Goal: Information Seeking & Learning: Learn about a topic

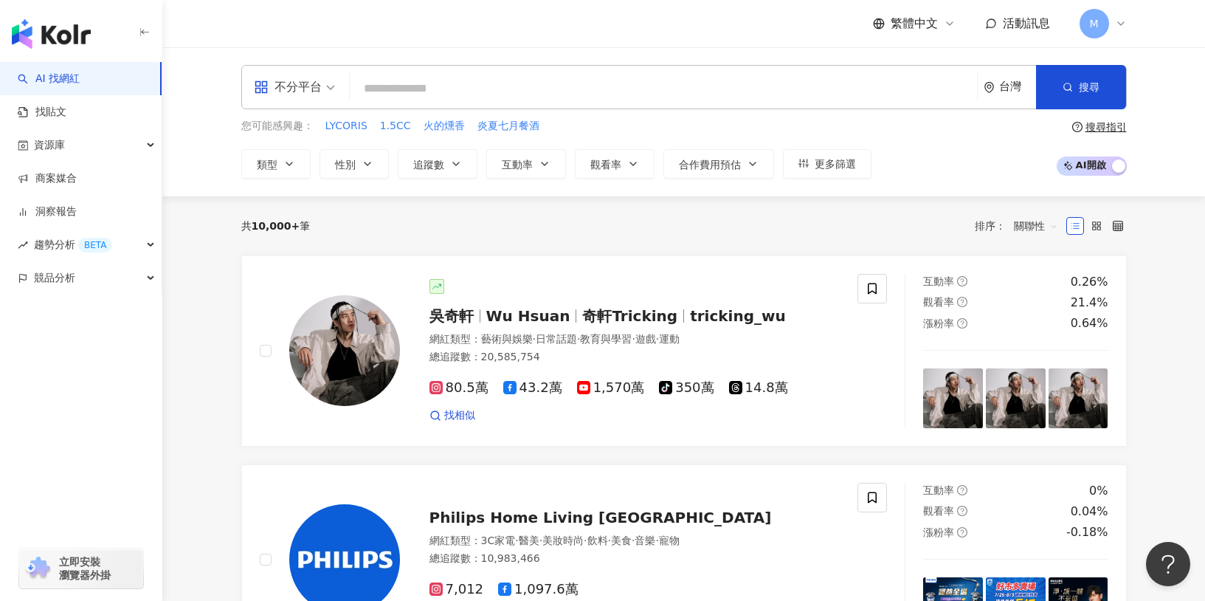
click at [534, 95] on input "search" at bounding box center [664, 89] width 616 height 28
click at [464, 80] on input "search" at bounding box center [664, 89] width 616 height 28
paste input "********"
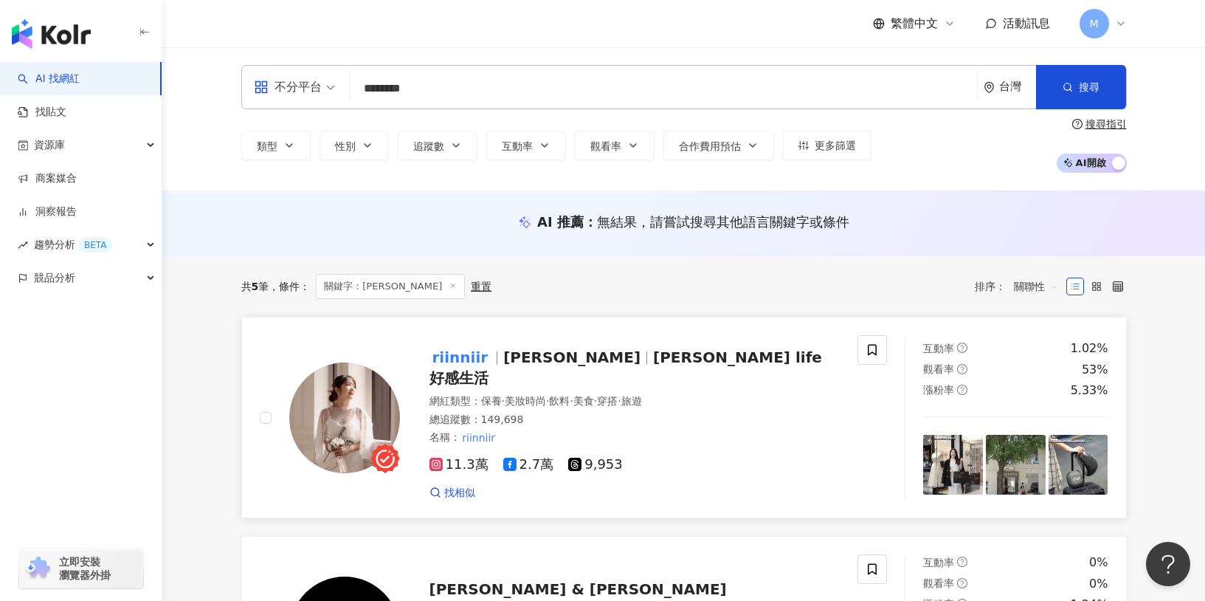
type input "********"
click at [546, 365] on span "Riin Chen" at bounding box center [571, 357] width 137 height 18
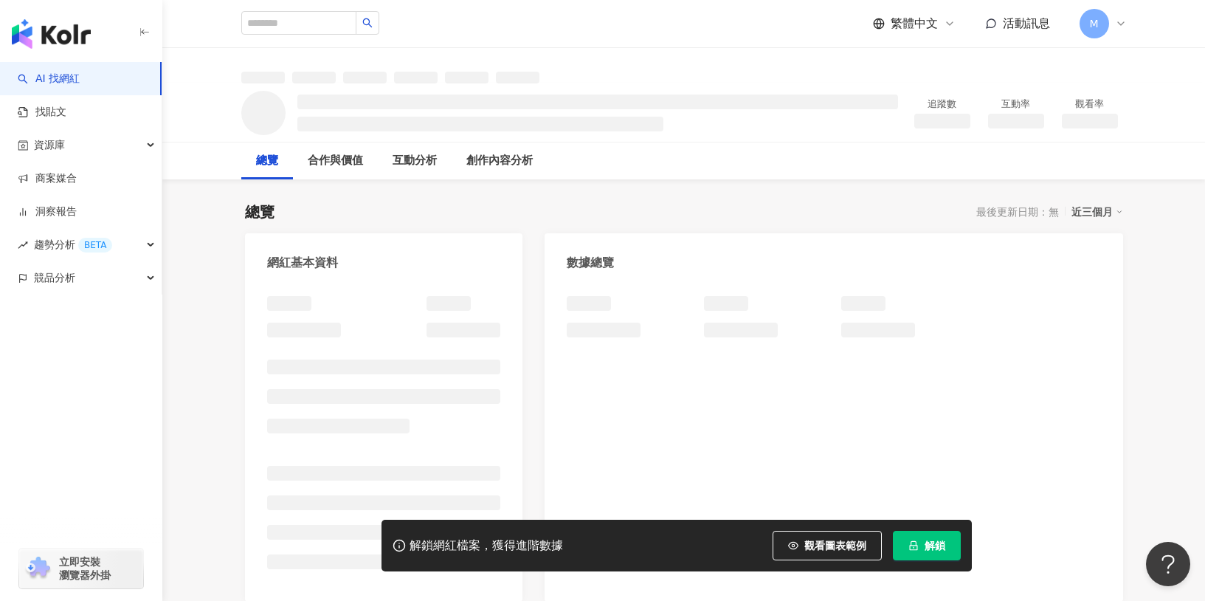
click at [934, 555] on button "解鎖" at bounding box center [927, 546] width 68 height 30
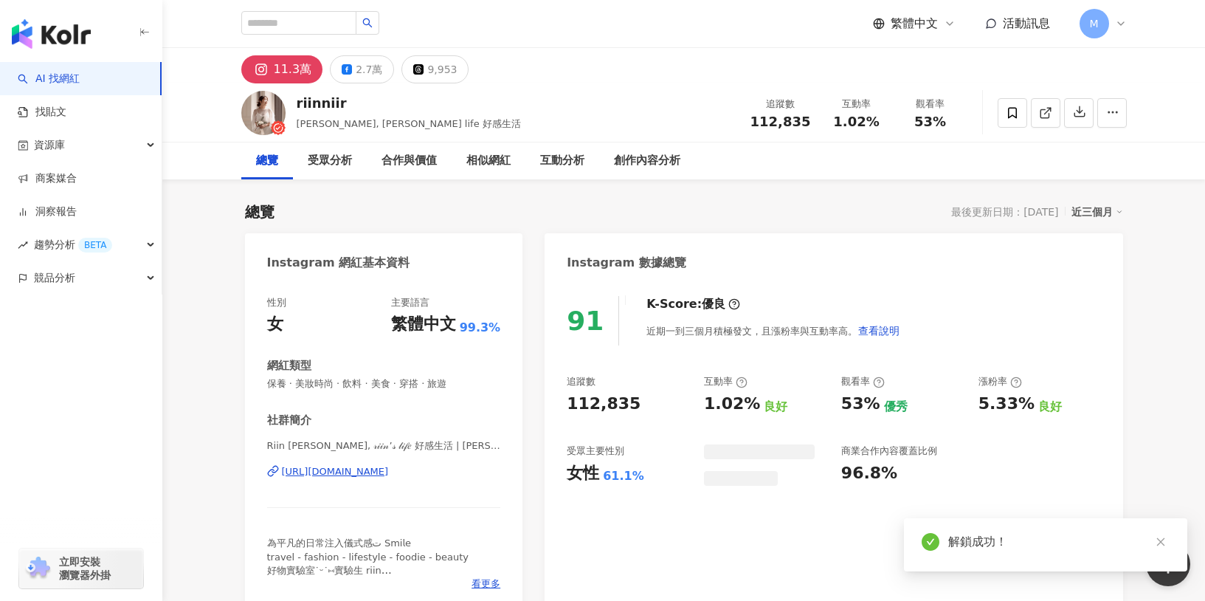
click at [1163, 535] on link at bounding box center [1161, 542] width 18 height 18
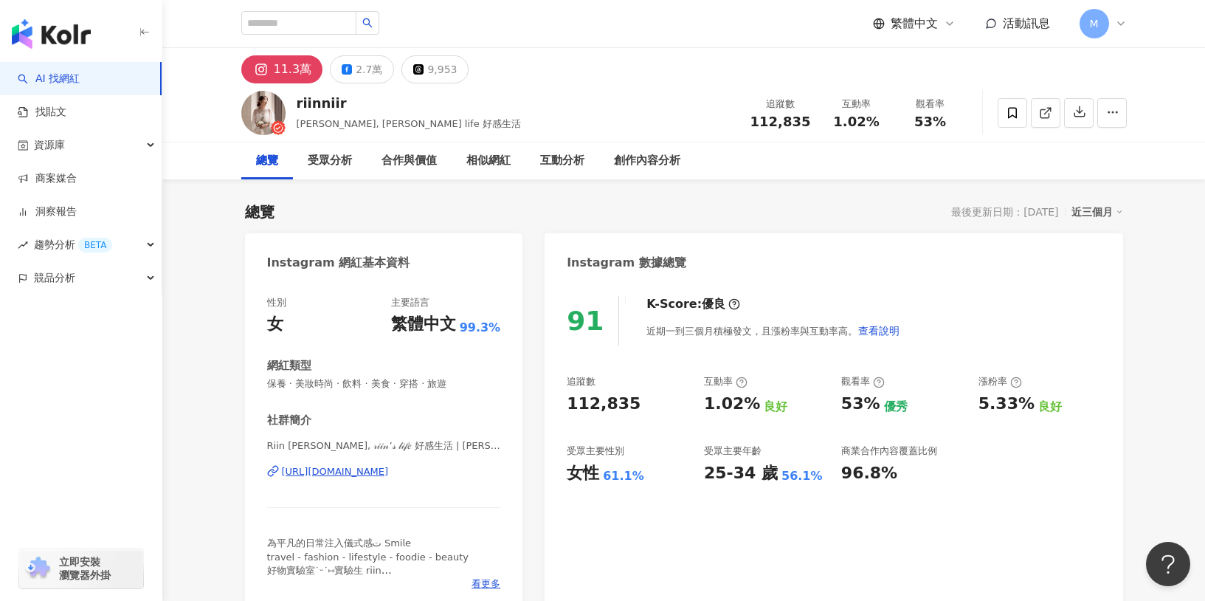
click at [572, 414] on div "112,835" at bounding box center [604, 404] width 74 height 23
drag, startPoint x: 565, startPoint y: 407, endPoint x: 641, endPoint y: 410, distance: 76.1
click at [641, 410] on div "91 K-Score : 優良 近期一到三個月積極發文，且漲粉率與互動率高。 查看說明 追蹤數 112,835 互動率 1.02% 良好 觀看率 53% 優秀…" at bounding box center [834, 446] width 578 height 331
copy div "112,835"
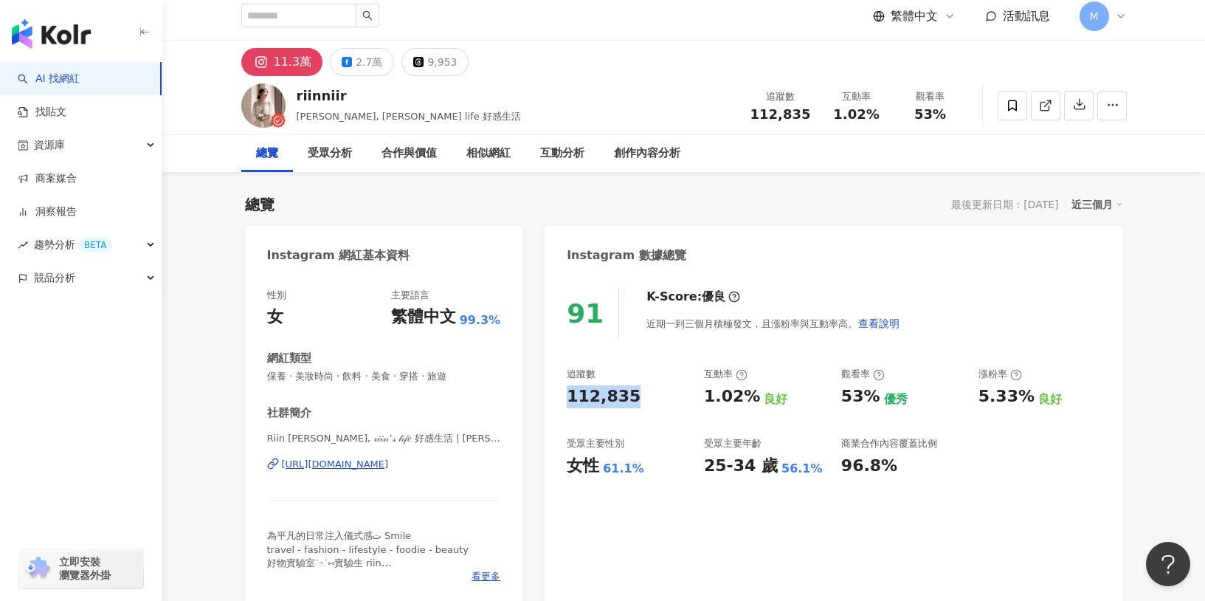
scroll to position [24, 0]
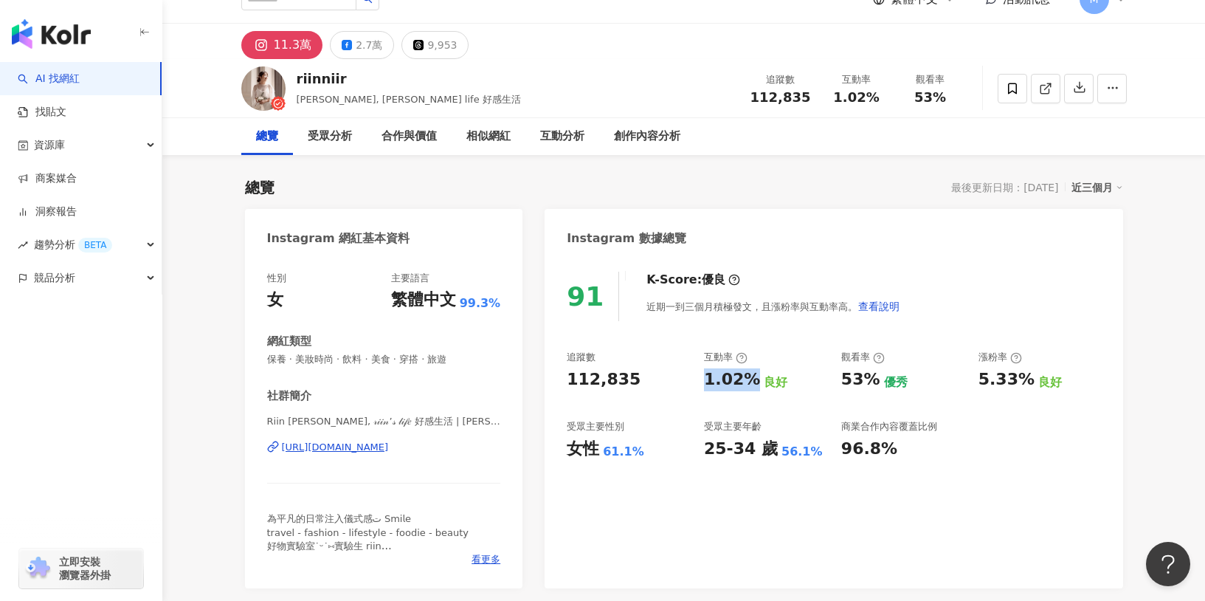
drag, startPoint x: 706, startPoint y: 379, endPoint x: 745, endPoint y: 379, distance: 39.1
click at [745, 379] on div "1.02%" at bounding box center [732, 379] width 56 height 23
copy div "1.02%"
drag, startPoint x: 832, startPoint y: 384, endPoint x: 861, endPoint y: 382, distance: 28.8
click at [861, 382] on div "追蹤數 112,835 互動率 1.02% 良好 觀看率 53% 優秀 漲粉率 5.33% 良好 受眾主要性別 女性 61.1% 受眾主要年齡 25-34 歲…" at bounding box center [834, 405] width 534 height 109
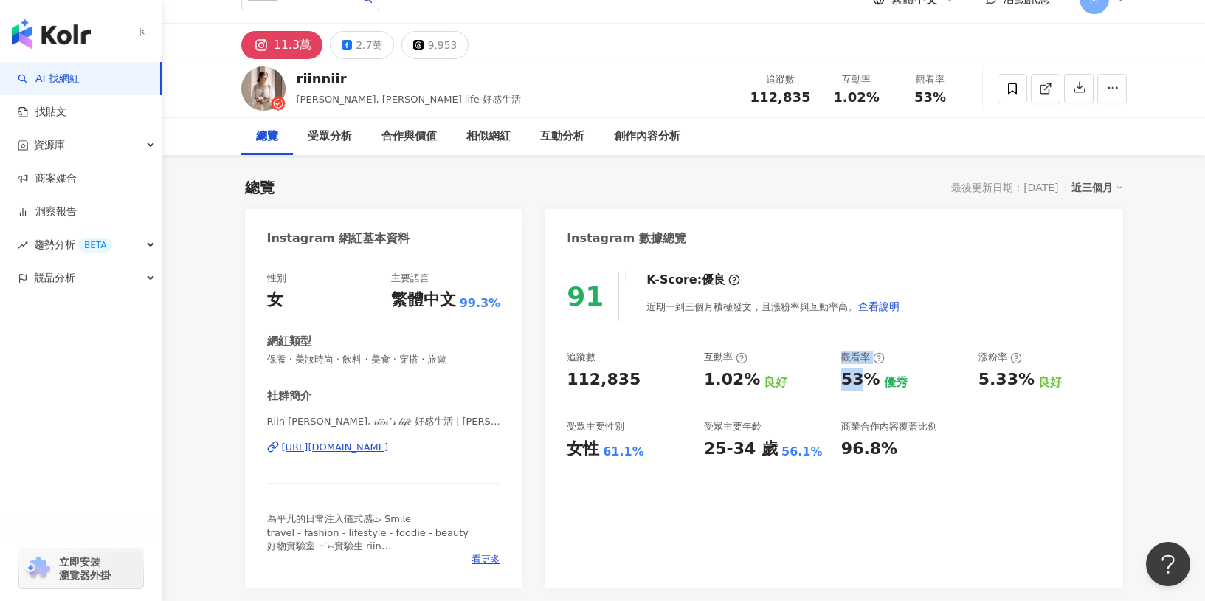
click at [862, 383] on div "53%" at bounding box center [861, 379] width 39 height 23
drag, startPoint x: 843, startPoint y: 382, endPoint x: 872, endPoint y: 382, distance: 28.8
click at [872, 382] on div "53%" at bounding box center [861, 379] width 39 height 23
copy div "53%"
click at [358, 44] on div "2.7萬" at bounding box center [369, 45] width 27 height 21
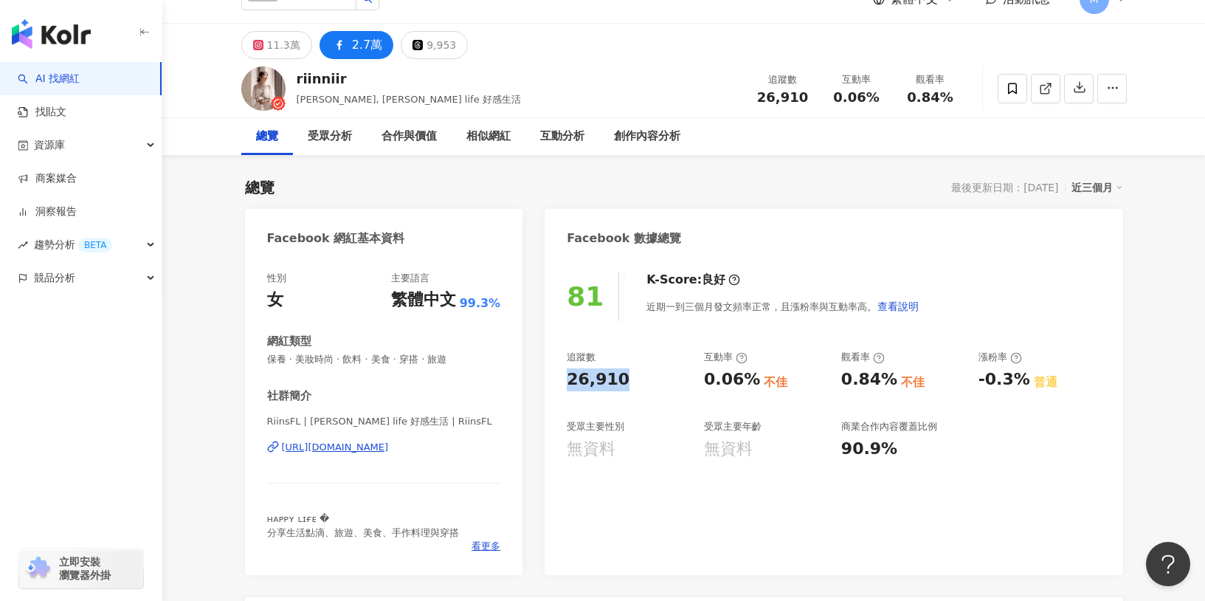
drag, startPoint x: 571, startPoint y: 381, endPoint x: 626, endPoint y: 377, distance: 55.5
click at [626, 377] on div "26,910" at bounding box center [628, 379] width 123 height 23
copy div "26,910"
drag, startPoint x: 698, startPoint y: 383, endPoint x: 757, endPoint y: 387, distance: 58.4
click at [757, 387] on div "追蹤數 26,910 互動率 0.06% 不佳 觀看率 0.84% 不佳 漲粉率 -0.3% 普通 受眾主要性別 無資料 受眾主要年齡 無資料 商業合作內容覆…" at bounding box center [834, 405] width 534 height 109
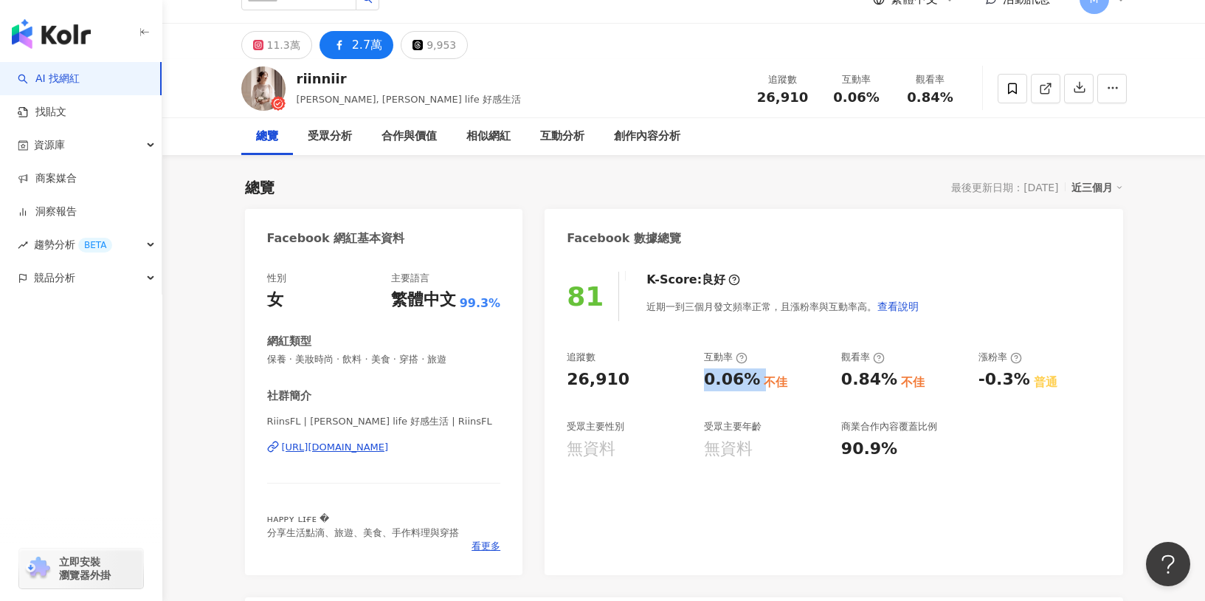
click at [710, 391] on div "0.06%" at bounding box center [732, 379] width 56 height 23
drag, startPoint x: 683, startPoint y: 375, endPoint x: 748, endPoint y: 385, distance: 65.7
click at [748, 385] on div "追蹤數 26,910 互動率 0.06% 不佳 觀看率 0.84% 不佳 漲粉率 -0.3% 普通 受眾主要性別 無資料 受眾主要年齡 無資料 商業合作內容覆…" at bounding box center [834, 405] width 534 height 109
click at [749, 385] on div "0.06%" at bounding box center [732, 379] width 56 height 23
drag, startPoint x: 702, startPoint y: 385, endPoint x: 746, endPoint y: 385, distance: 43.6
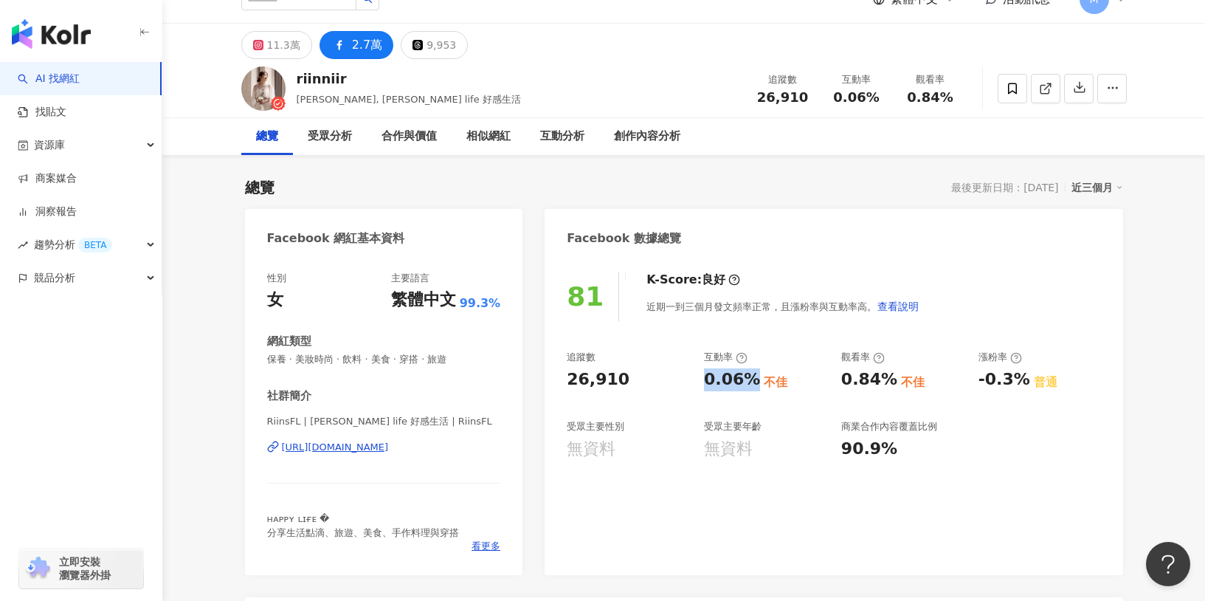
click at [746, 385] on div "追蹤數 26,910 互動率 0.06% 不佳 觀看率 0.84% 不佳 漲粉率 -0.3% 普通 受眾主要性別 無資料 受眾主要年齡 無資料 商業合作內容覆…" at bounding box center [834, 405] width 534 height 109
copy div "0.06%"
drag, startPoint x: 827, startPoint y: 377, endPoint x: 863, endPoint y: 382, distance: 36.4
click at [863, 382] on div "追蹤數 26,910 互動率 0.06% 不佳 觀看率 0.84% 不佳 漲粉率 -0.3% 普通 受眾主要性別 無資料 受眾主要年齡 無資料 商業合作內容覆…" at bounding box center [834, 405] width 534 height 109
click at [860, 382] on div "0.84%" at bounding box center [870, 379] width 56 height 23
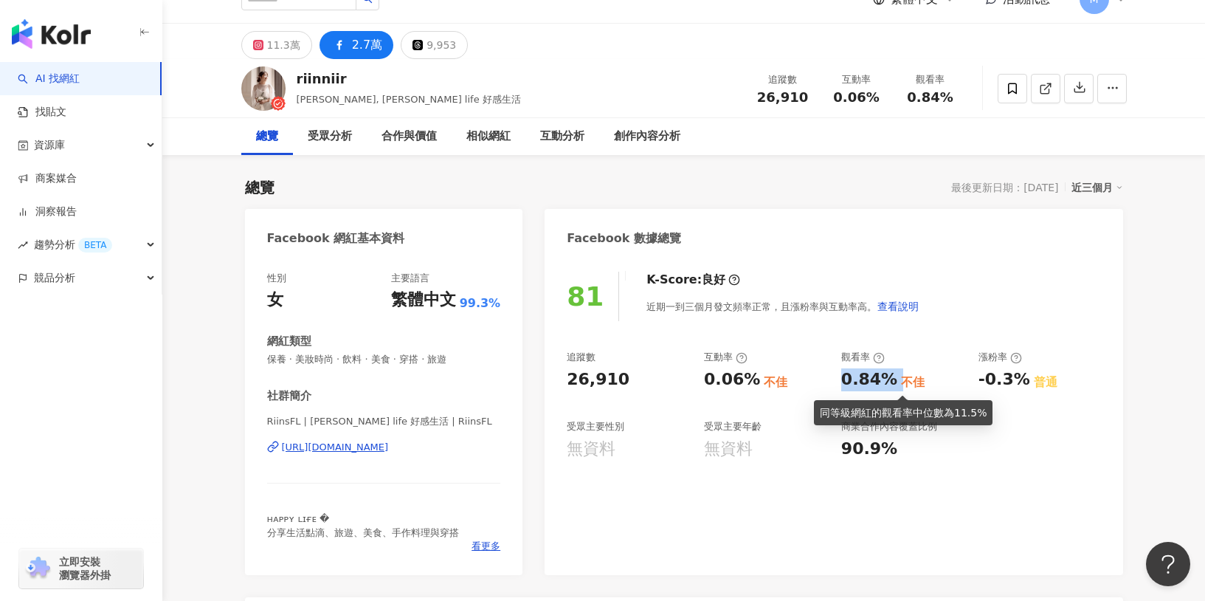
drag, startPoint x: 837, startPoint y: 381, endPoint x: 893, endPoint y: 387, distance: 56.4
click at [893, 387] on div "追蹤數 26,910 互動率 0.06% 不佳 觀看率 0.84% 不佳 漲粉率 -0.3% 普通 受眾主要性別 無資料 受眾主要年齡 無資料 商業合作內容覆…" at bounding box center [834, 405] width 534 height 109
copy div "0.84%"
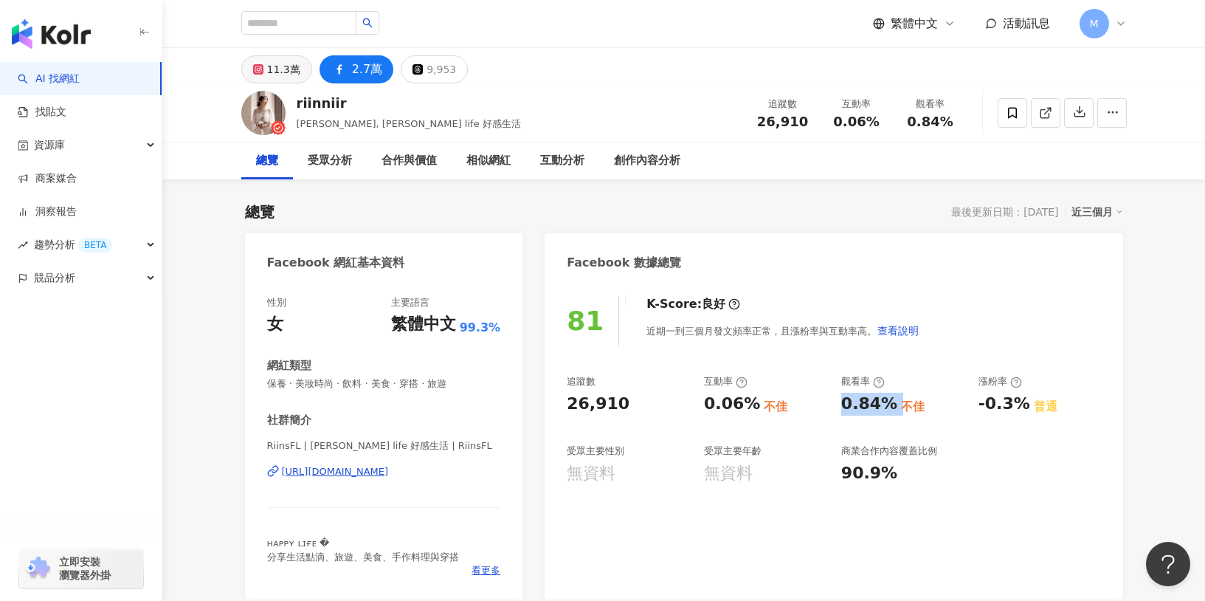
click at [273, 71] on div "11.3萬" at bounding box center [283, 69] width 33 height 21
click at [273, 71] on button "11.3萬" at bounding box center [276, 69] width 71 height 28
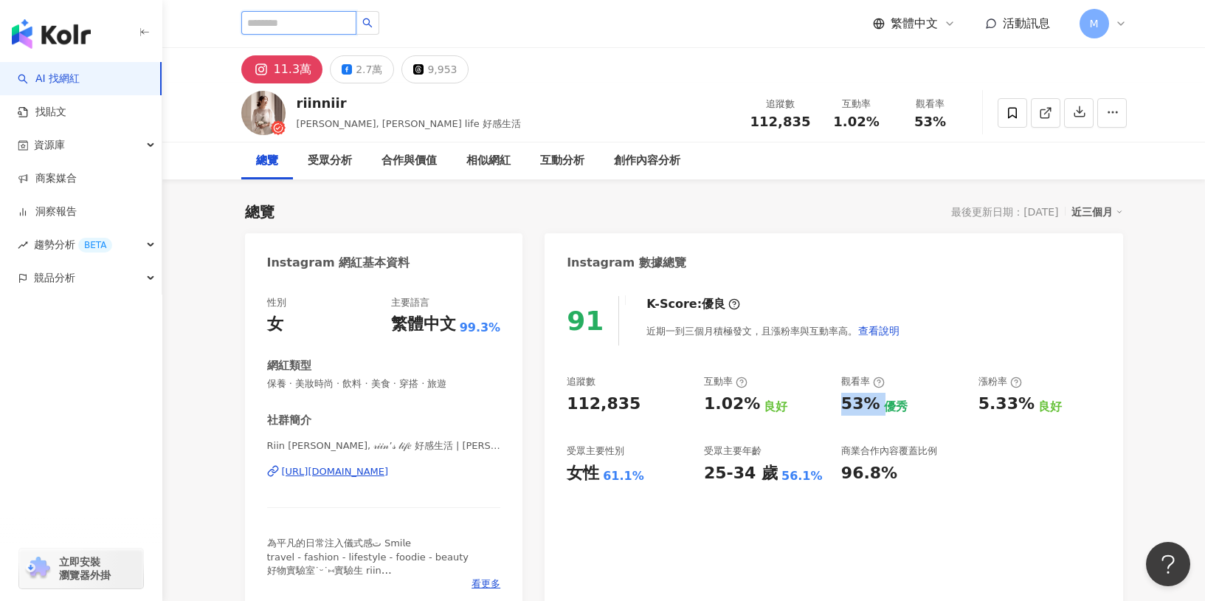
click at [297, 17] on input "search" at bounding box center [298, 23] width 115 height 24
paste input "*********"
type input "*********"
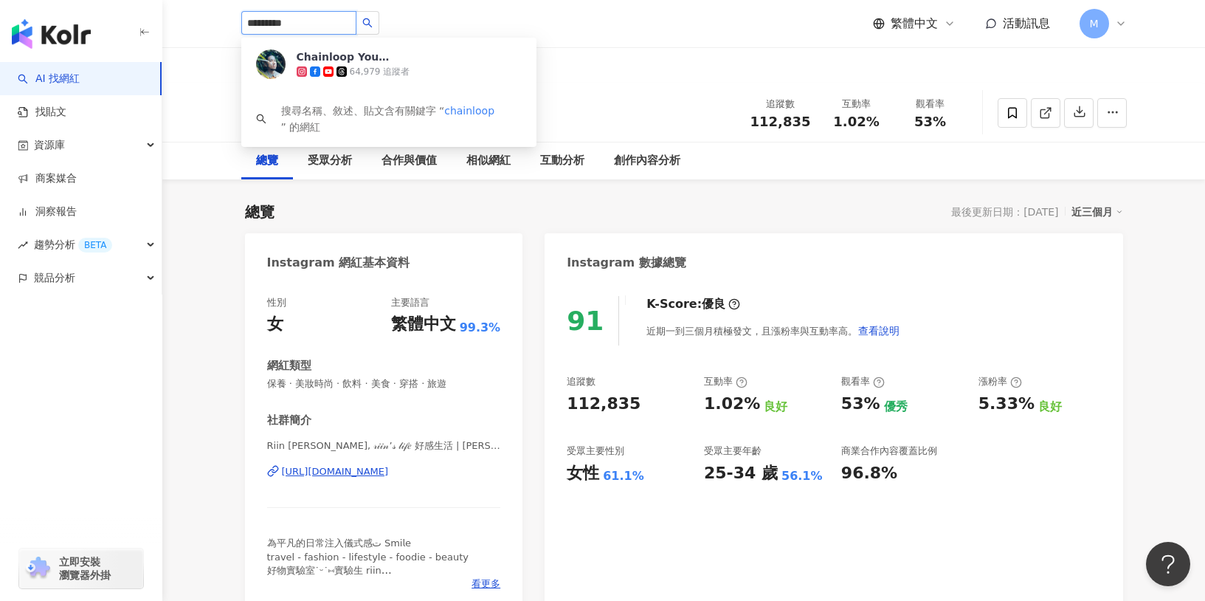
click at [371, 24] on icon "search" at bounding box center [367, 23] width 10 height 10
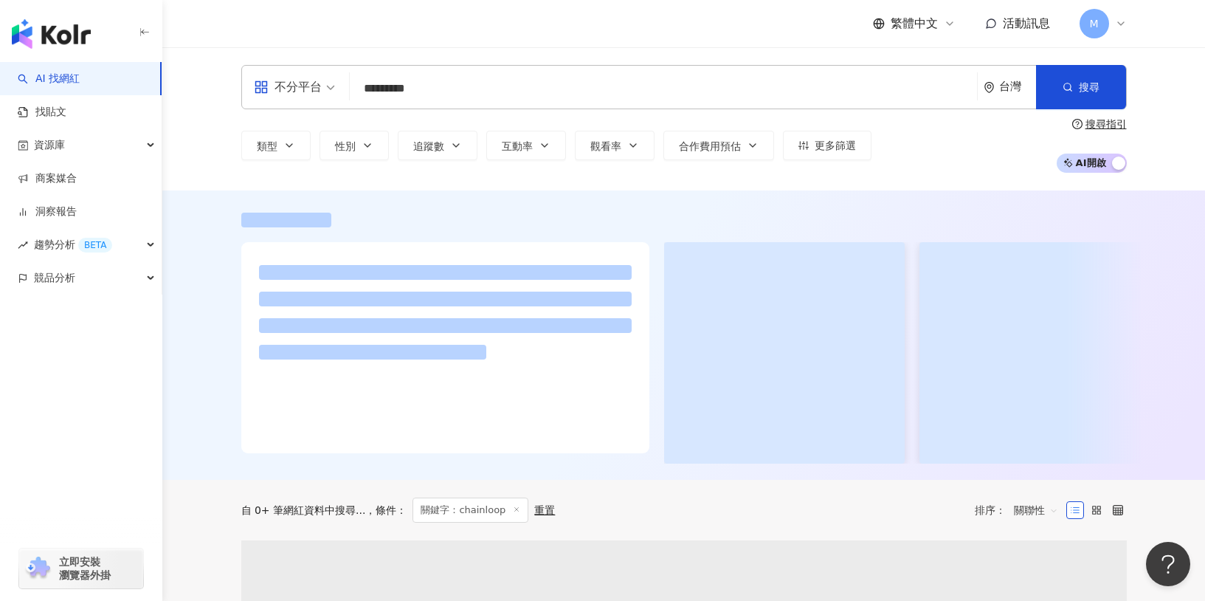
click at [343, 62] on div "不分平台 ********* 台灣 搜尋 類型 性別 追蹤數 互動率 觀看率 合作費用預估 更多篩選 搜尋指引 AI 開啟 AI 關閉" at bounding box center [683, 118] width 1043 height 143
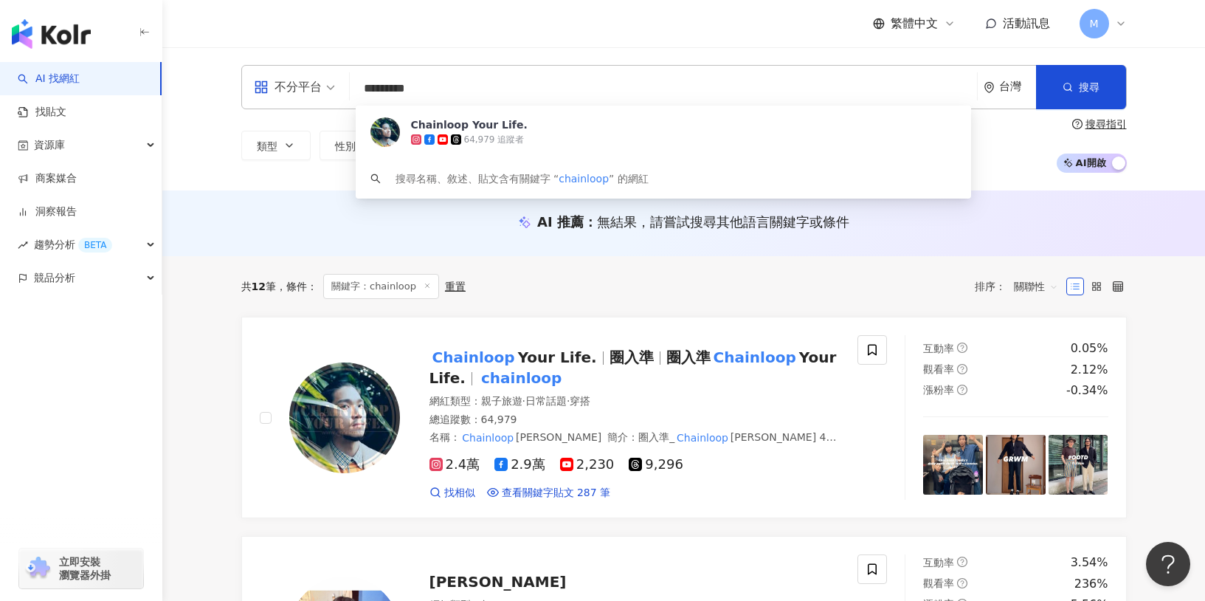
drag, startPoint x: 475, startPoint y: 97, endPoint x: 312, endPoint y: 94, distance: 163.2
click at [312, 94] on div "不分平台 ********* 台灣 搜尋 52667fd6-fffd-474c-a46e-2440b9f6bc10 Chainloop Your Life. …" at bounding box center [684, 87] width 886 height 44
paste input "**********"
type input "**********"
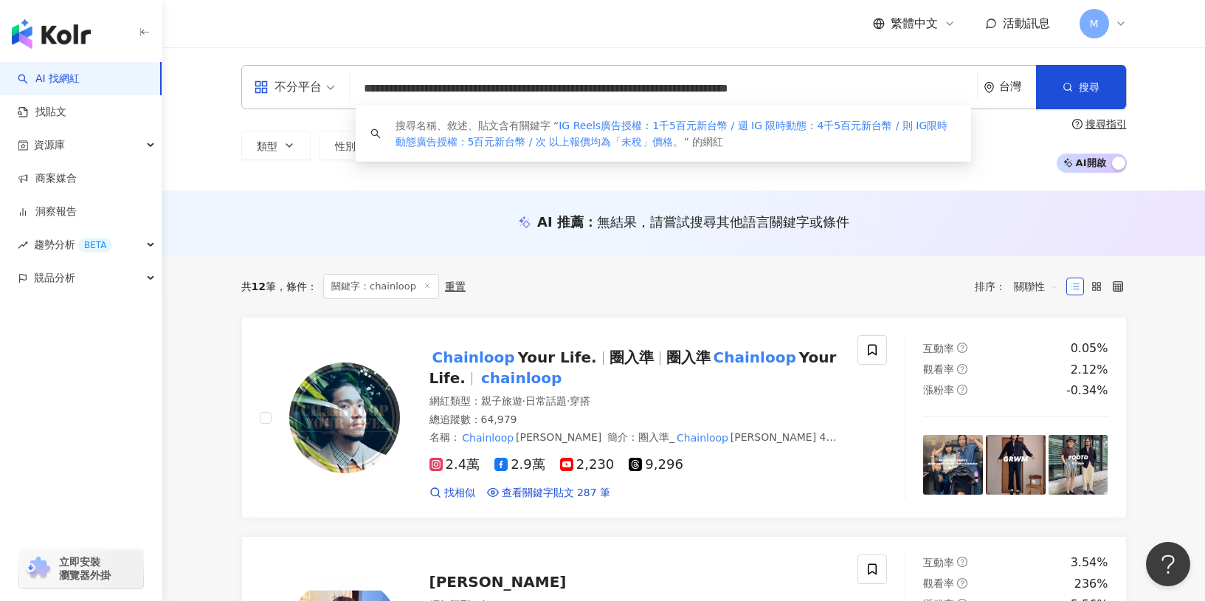
drag, startPoint x: 967, startPoint y: 89, endPoint x: 180, endPoint y: 78, distance: 787.0
click at [180, 78] on div "**********" at bounding box center [683, 118] width 1043 height 143
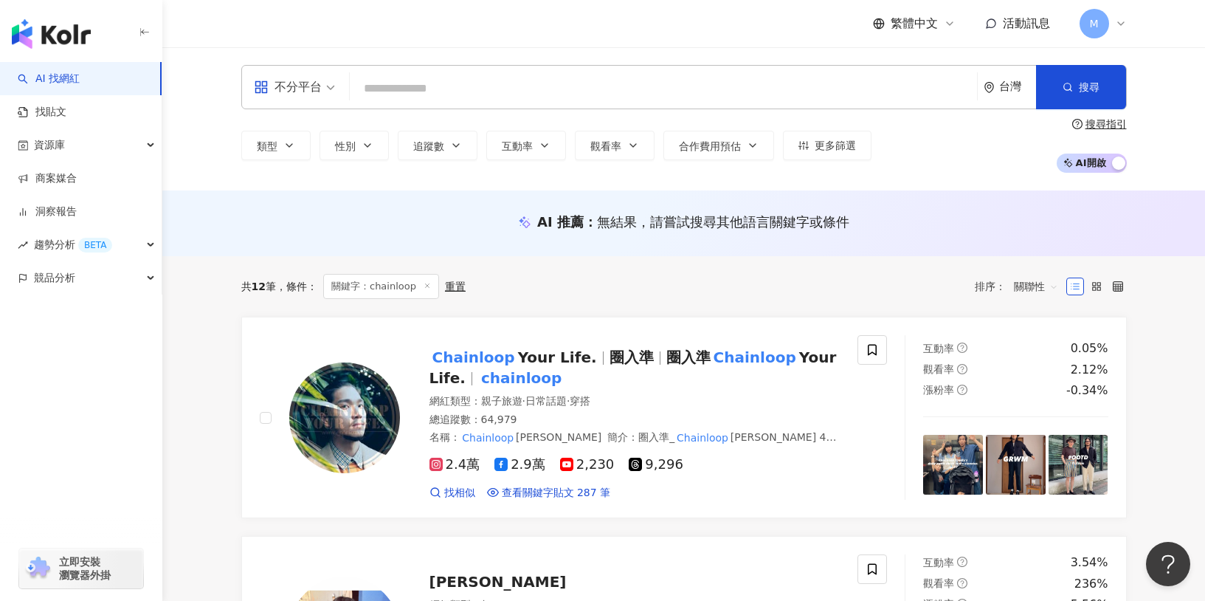
click at [431, 85] on input "search" at bounding box center [664, 89] width 616 height 28
paste input "*********"
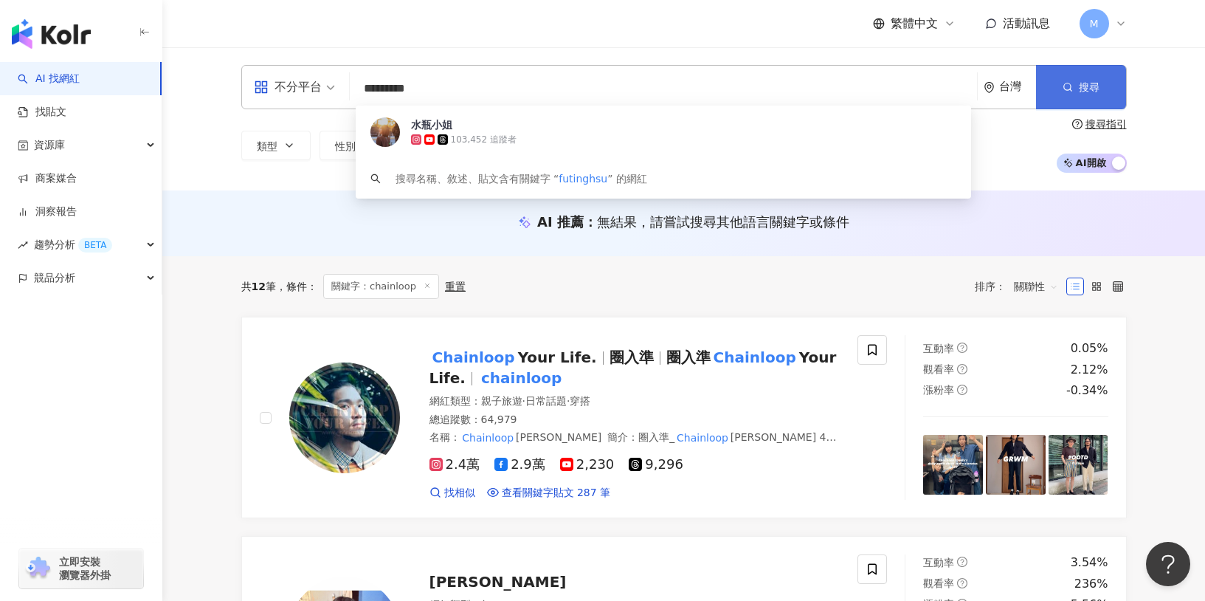
type input "*********"
click at [1062, 83] on button "搜尋" at bounding box center [1081, 87] width 90 height 44
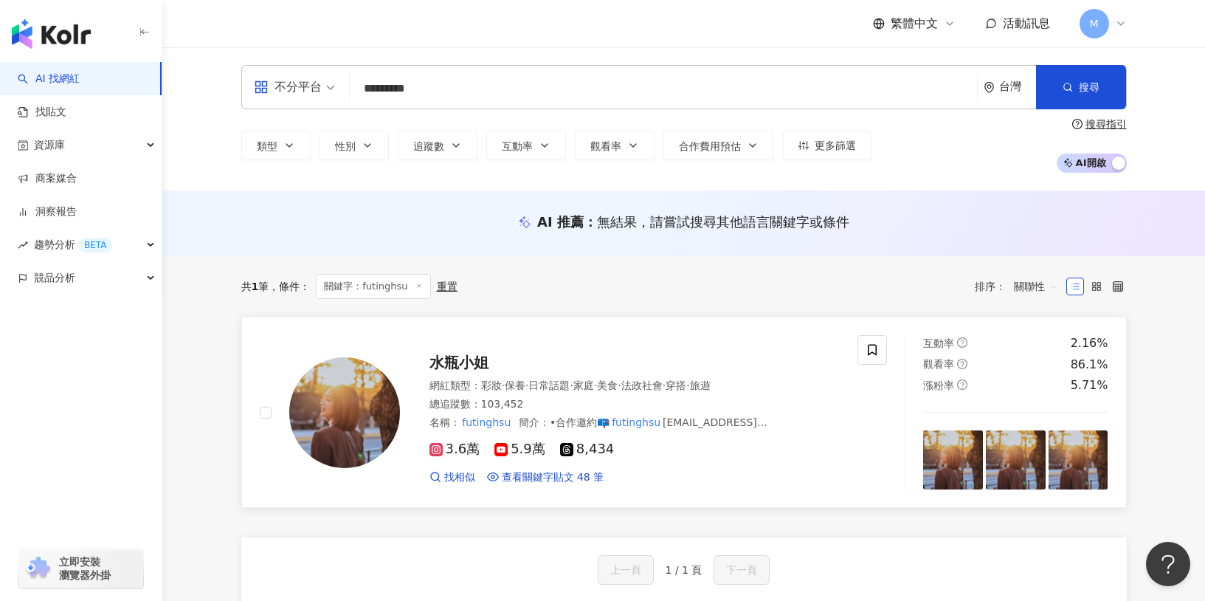
click at [475, 361] on span "水瓶小姐" at bounding box center [459, 363] width 59 height 18
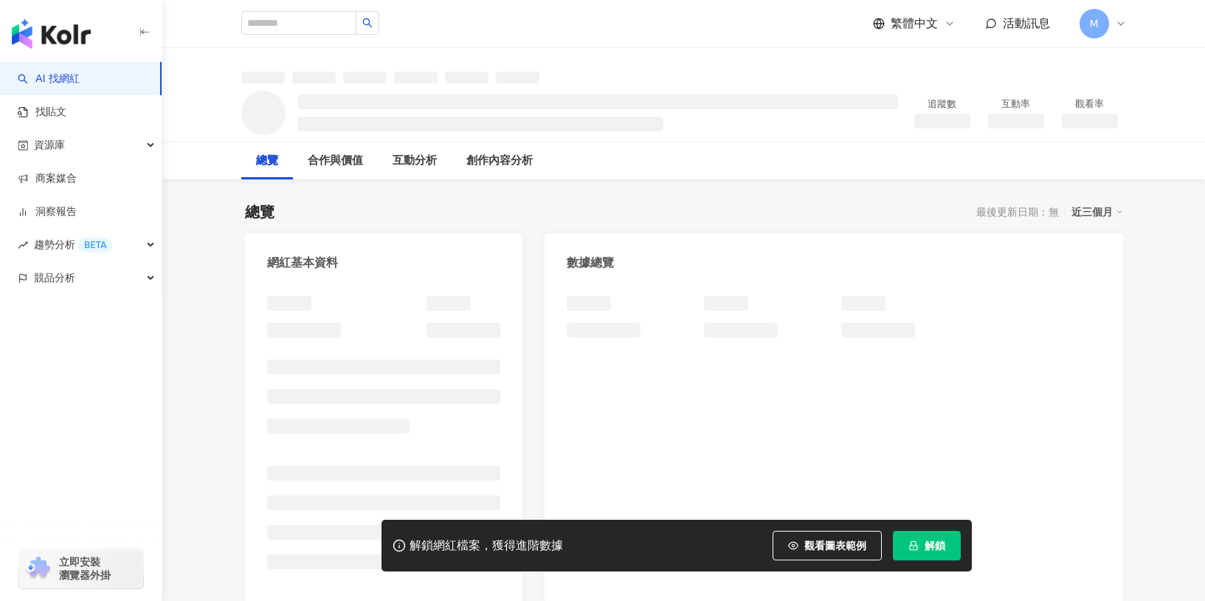
click at [933, 547] on span "解鎖" at bounding box center [935, 546] width 21 height 12
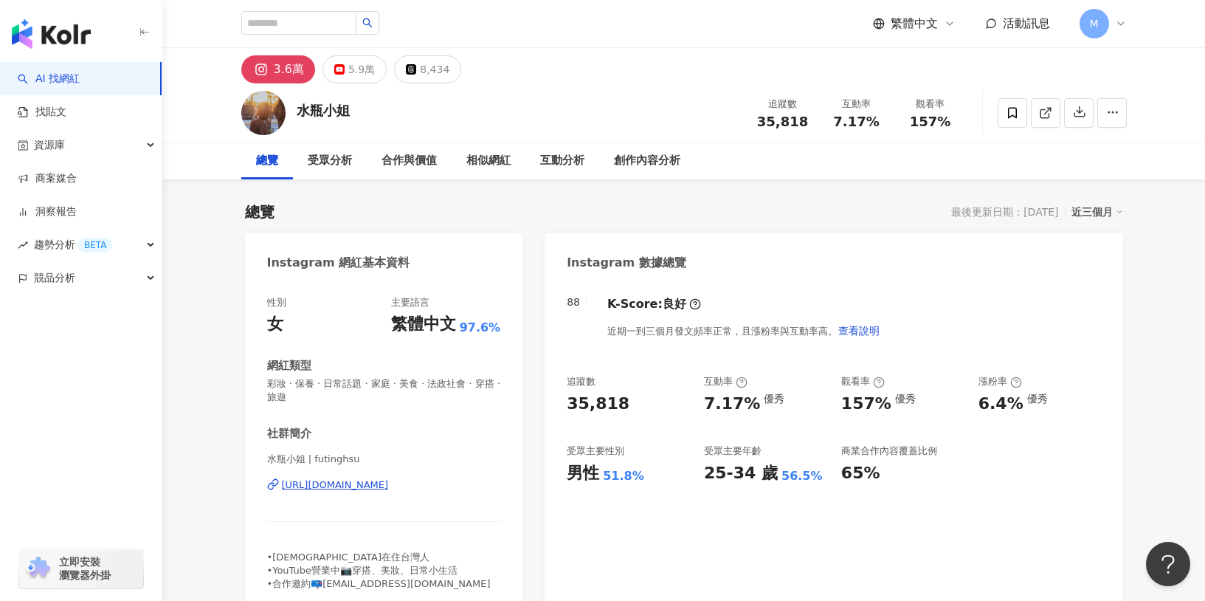
click at [644, 405] on div "88 K-Score : 良好 近期一到三個月發文頻率正常，且漲粉率與互動率高。 查看說明 追蹤數 35,818 互動率 7.17% 優秀 觀看率 157% …" at bounding box center [834, 446] width 578 height 331
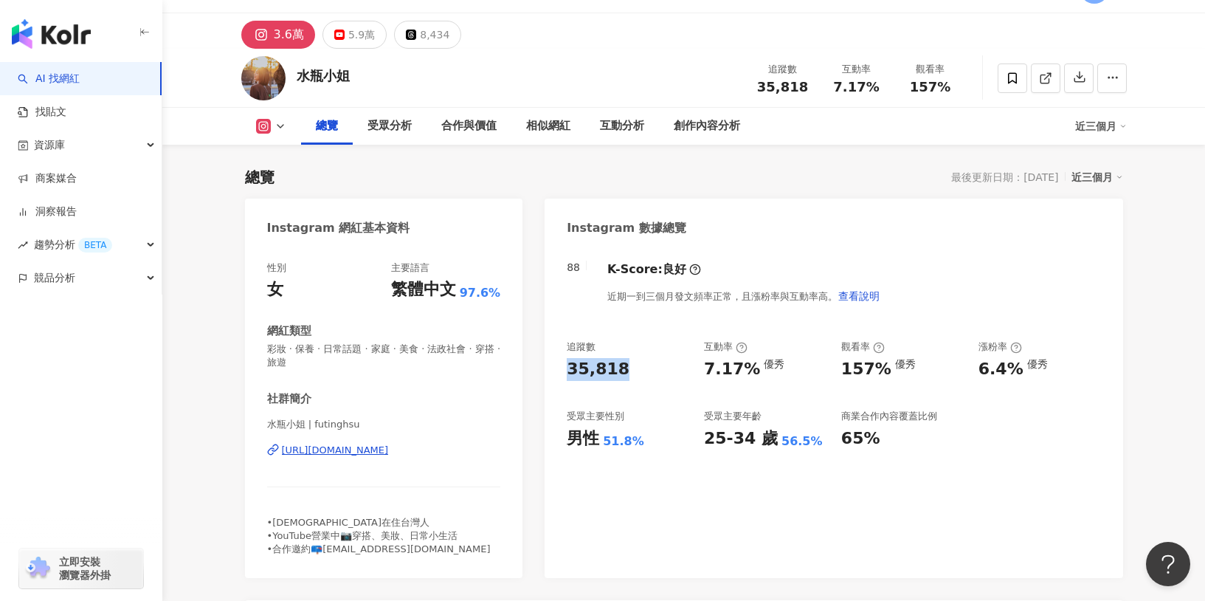
scroll to position [122, 0]
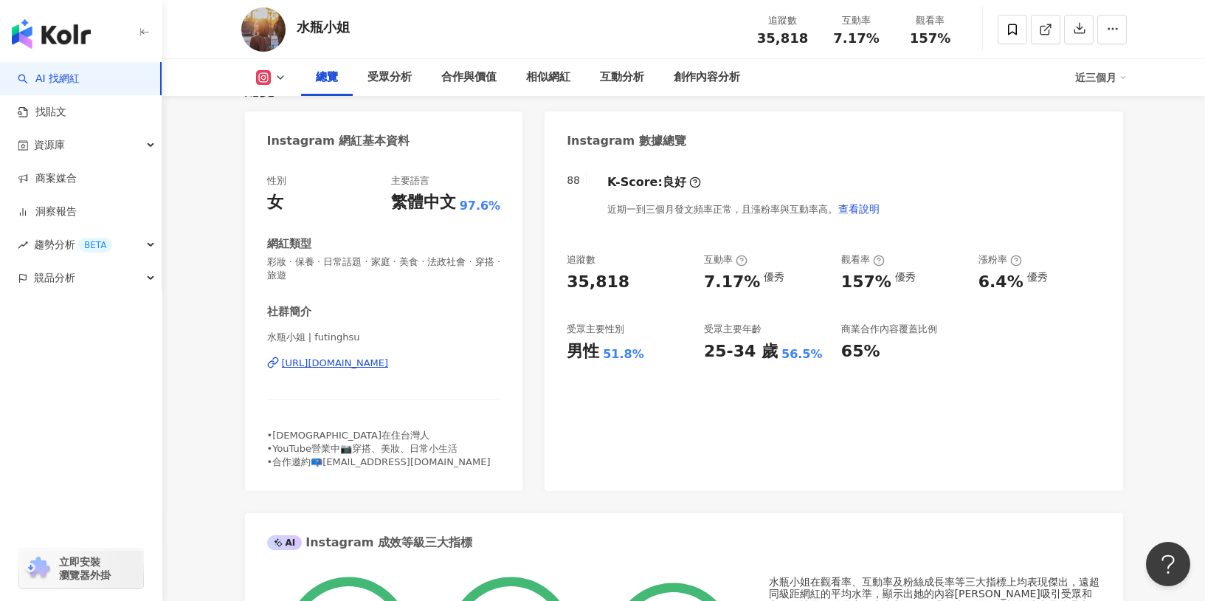
click at [792, 263] on div "互動率" at bounding box center [765, 259] width 123 height 13
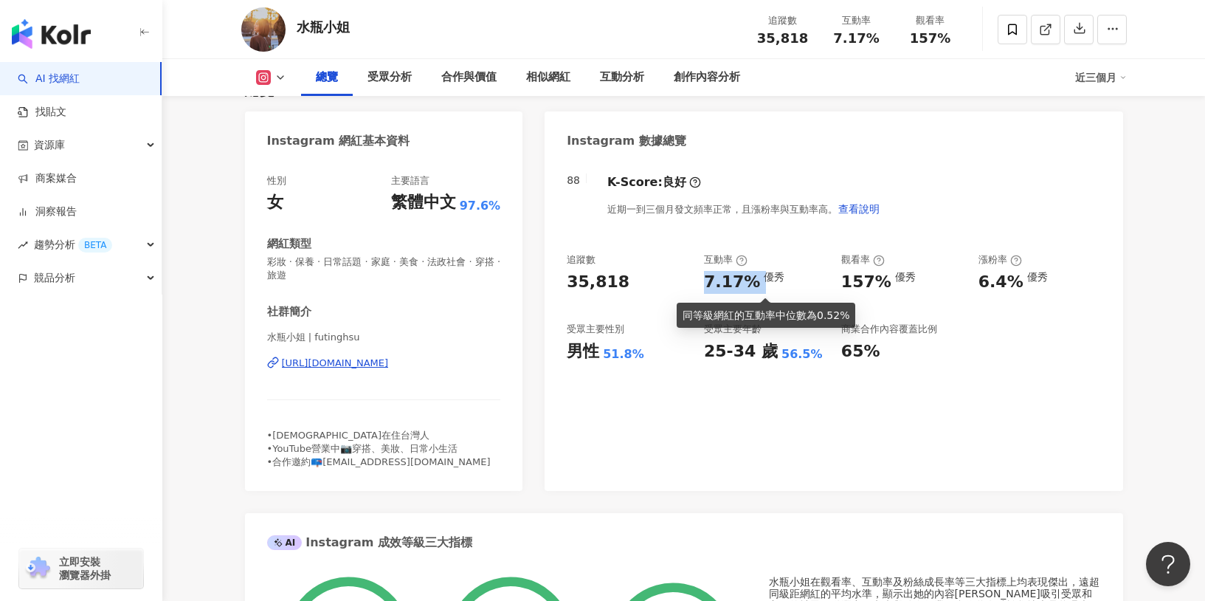
drag, startPoint x: 701, startPoint y: 279, endPoint x: 756, endPoint y: 281, distance: 55.4
click at [756, 281] on div "追蹤數 35,818 互動率 7.17% 優秀 觀看率 157% 優秀 漲粉率 6.4% 優秀 受眾主要性別 男性 51.8% 受眾主要年齡 25-34 歲 …" at bounding box center [834, 307] width 534 height 109
copy div "7.17%"
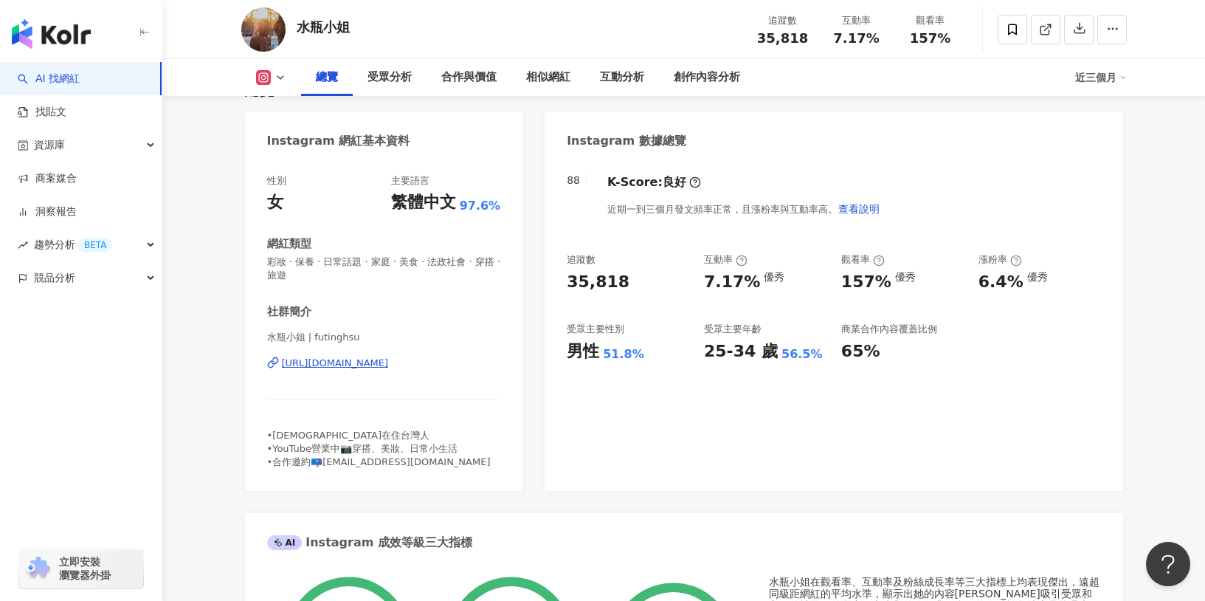
click at [820, 289] on div "7.17% 優秀" at bounding box center [765, 282] width 123 height 23
drag, startPoint x: 842, startPoint y: 283, endPoint x: 881, endPoint y: 283, distance: 39.1
click at [881, 283] on div "157%" at bounding box center [867, 282] width 50 height 23
copy div "157%"
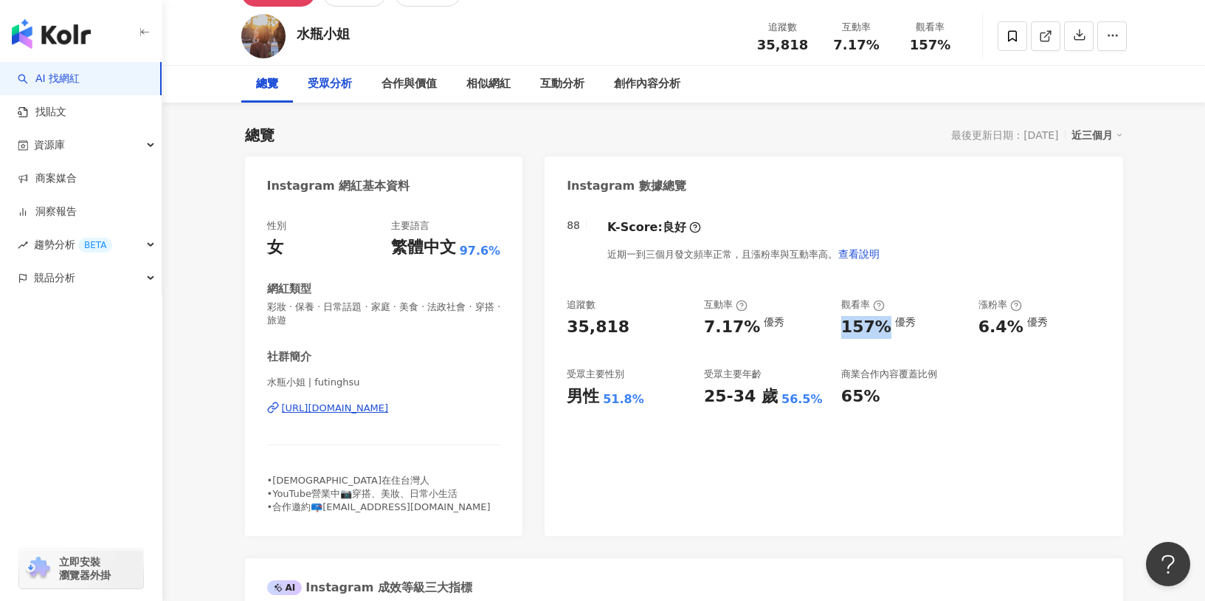
scroll to position [8, 0]
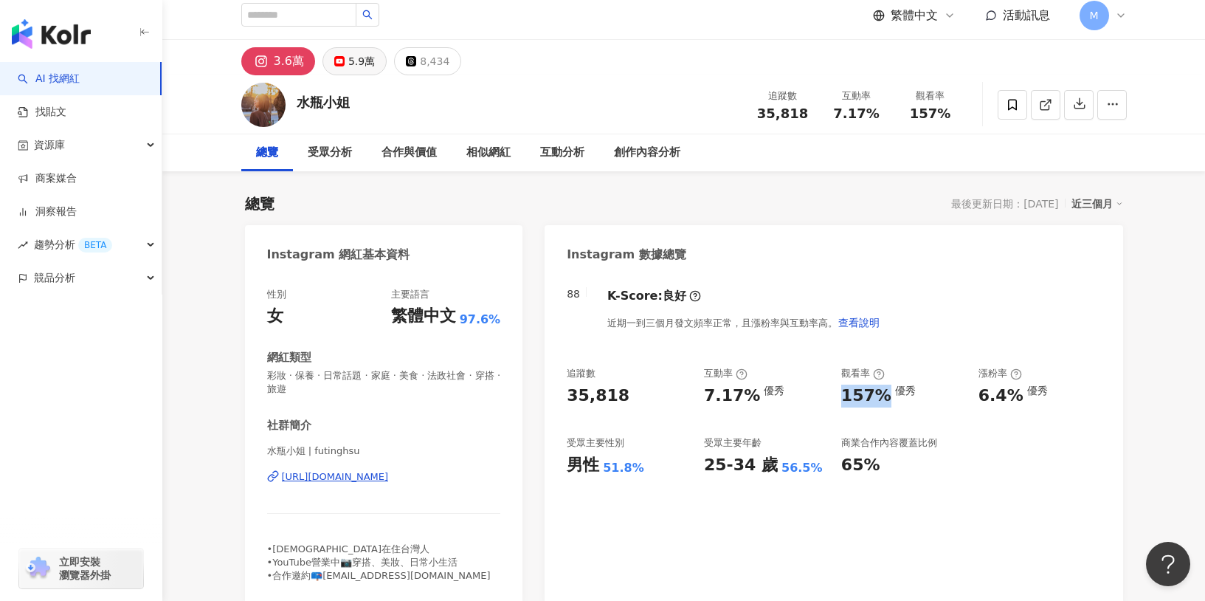
click at [340, 64] on icon at bounding box center [339, 61] width 10 height 10
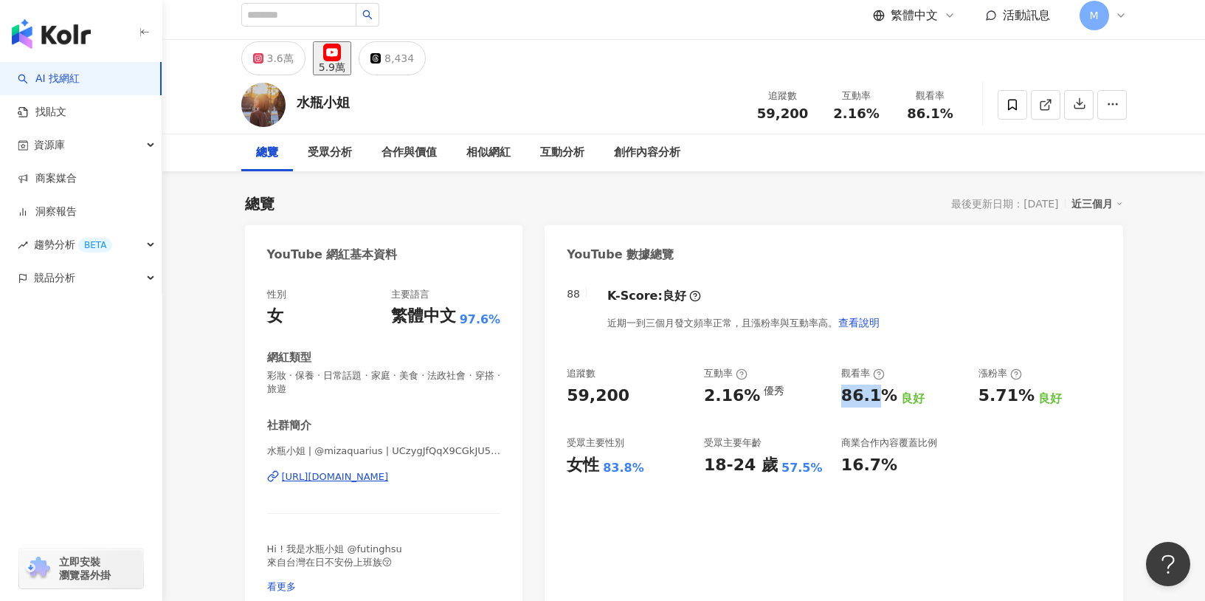
scroll to position [11, 0]
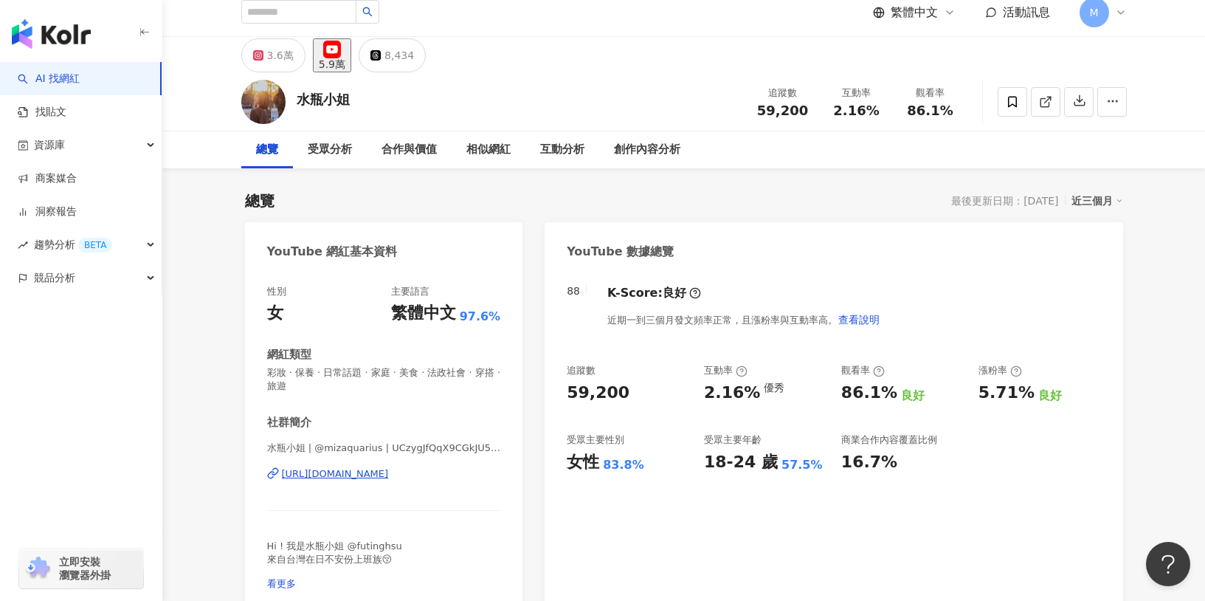
drag, startPoint x: 565, startPoint y: 382, endPoint x: 605, endPoint y: 388, distance: 39.6
click at [628, 388] on div "88 K-Score : 良好 近期一到三個月發文頻率正常，且漲粉率與互動率高。 查看說明 追蹤數 59,200 互動率 2.16% 優秀 觀看率 86.1%…" at bounding box center [834, 441] width 578 height 343
drag, startPoint x: 605, startPoint y: 388, endPoint x: 533, endPoint y: 387, distance: 71.6
drag, startPoint x: 562, startPoint y: 386, endPoint x: 633, endPoint y: 389, distance: 70.9
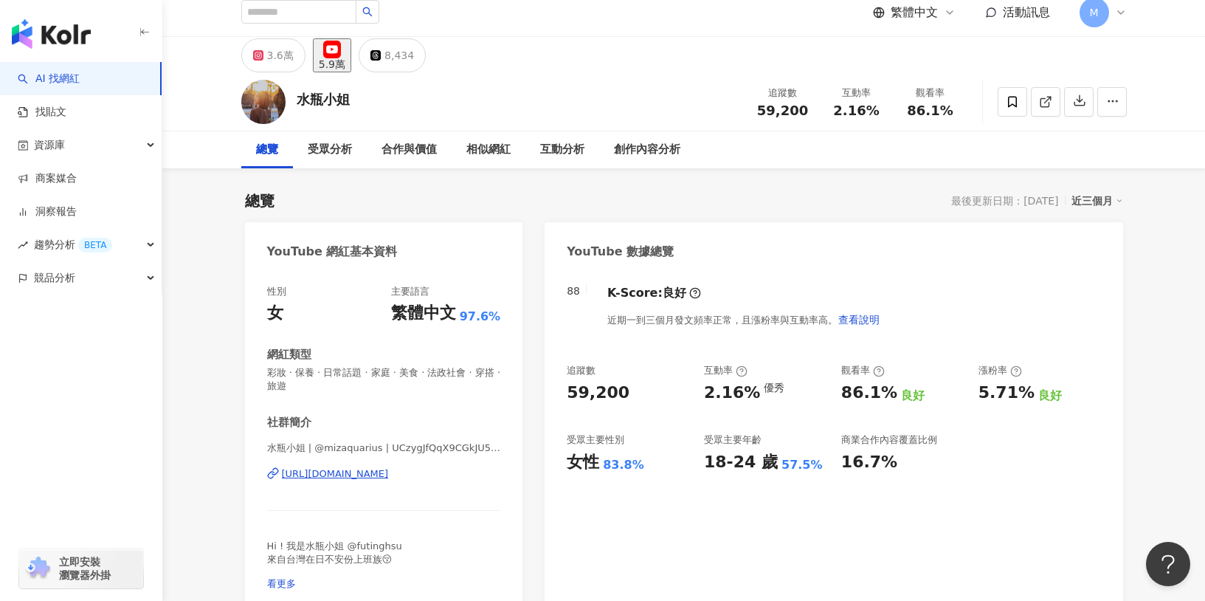
click at [634, 388] on div "88 K-Score : 良好 近期一到三個月發文頻率正常，且漲粉率與互動率高。 查看說明 追蹤數 59,200 互動率 2.16% 優秀 觀看率 86.1%…" at bounding box center [834, 441] width 578 height 343
click at [633, 389] on div "59,200" at bounding box center [628, 393] width 123 height 23
drag, startPoint x: 565, startPoint y: 390, endPoint x: 619, endPoint y: 391, distance: 53.9
click at [619, 391] on div "88 K-Score : 良好 近期一到三個月發文頻率正常，且漲粉率與互動率高。 查看說明 追蹤數 59,200 互動率 2.16% 優秀 觀看率 86.1%…" at bounding box center [834, 441] width 578 height 343
copy div "59,200"
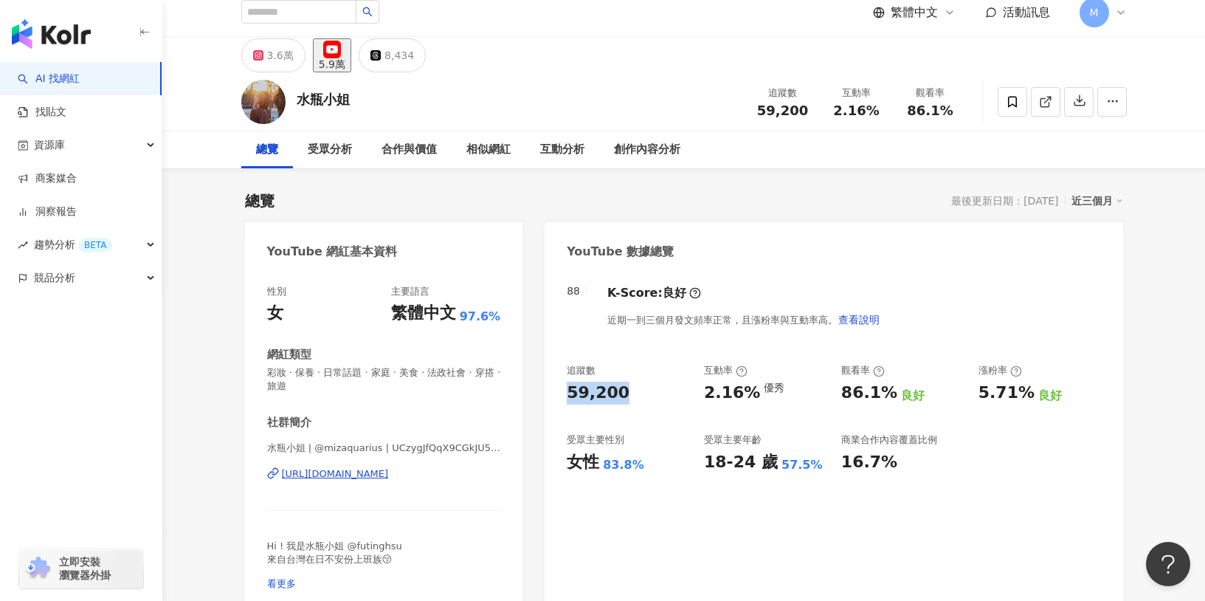
drag, startPoint x: 689, startPoint y: 401, endPoint x: 709, endPoint y: 391, distance: 21.5
click at [746, 399] on div "追蹤數 59,200 互動率 2.16% 優秀 觀看率 86.1% 良好 漲粉率 5.71% 良好 受眾主要性別 女性 83.8% 受眾主要年齡 18-24 …" at bounding box center [834, 418] width 534 height 109
drag, startPoint x: 709, startPoint y: 391, endPoint x: 697, endPoint y: 401, distance: 15.2
click at [753, 391] on div "2.16% 優秀" at bounding box center [765, 393] width 123 height 23
click at [752, 391] on div "2.16% 優秀" at bounding box center [765, 393] width 123 height 23
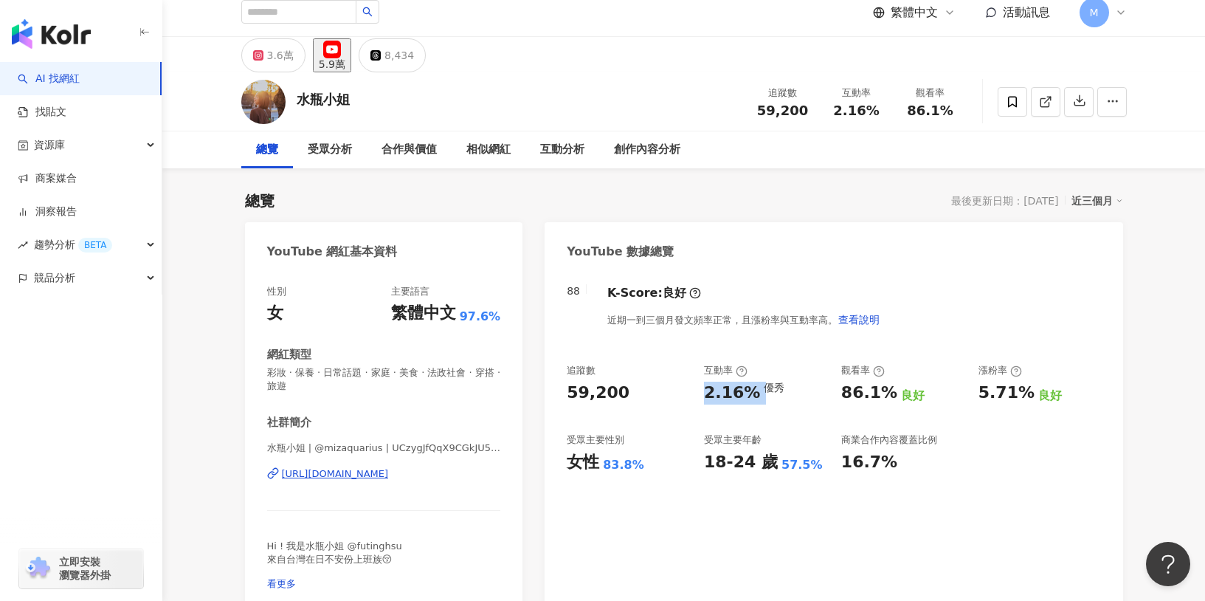
drag, startPoint x: 700, startPoint y: 396, endPoint x: 752, endPoint y: 395, distance: 52.4
click at [752, 395] on div "追蹤數 59,200 互動率 2.16% 優秀 觀看率 86.1% 良好 漲粉率 5.71% 良好 受眾主要性別 女性 83.8% 受眾主要年齡 18-24 …" at bounding box center [834, 418] width 534 height 109
copy div "2.16%"
drag, startPoint x: 845, startPoint y: 390, endPoint x: 886, endPoint y: 385, distance: 40.8
click at [886, 385] on div "86.1%" at bounding box center [870, 393] width 56 height 23
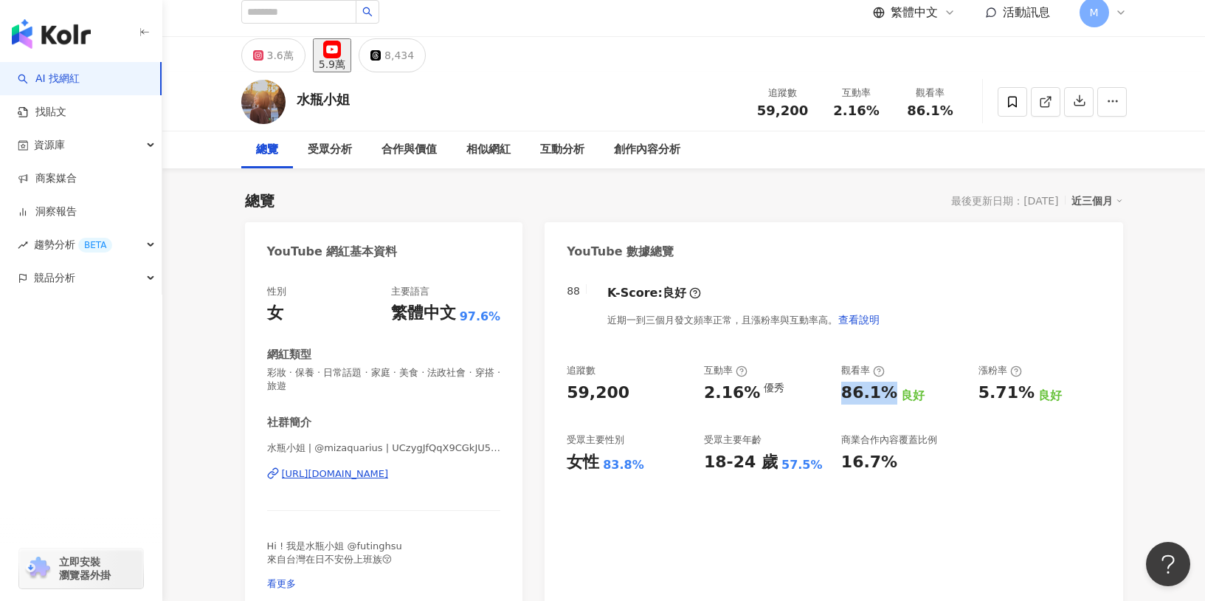
copy div "86.1%"
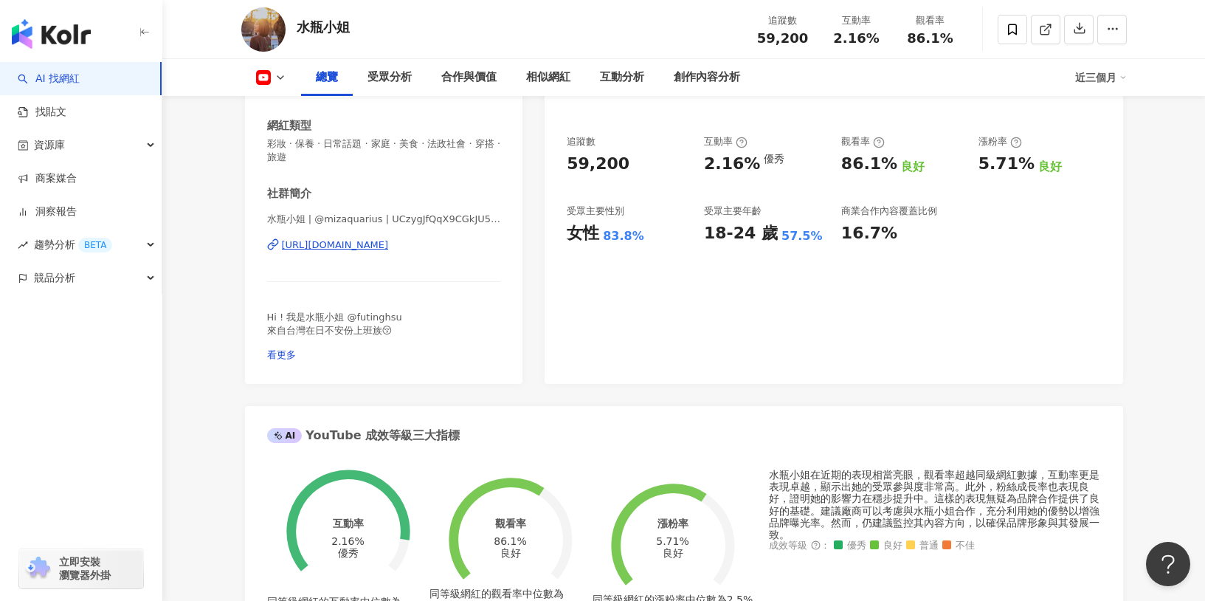
click at [725, 361] on div "88 K-Score : 良好 近期一到三個月發文頻率正常，且漲粉率與互動率高。 查看說明 追蹤數 59,200 互動率 2.16% 優秀 觀看率 86.1%…" at bounding box center [834, 212] width 578 height 343
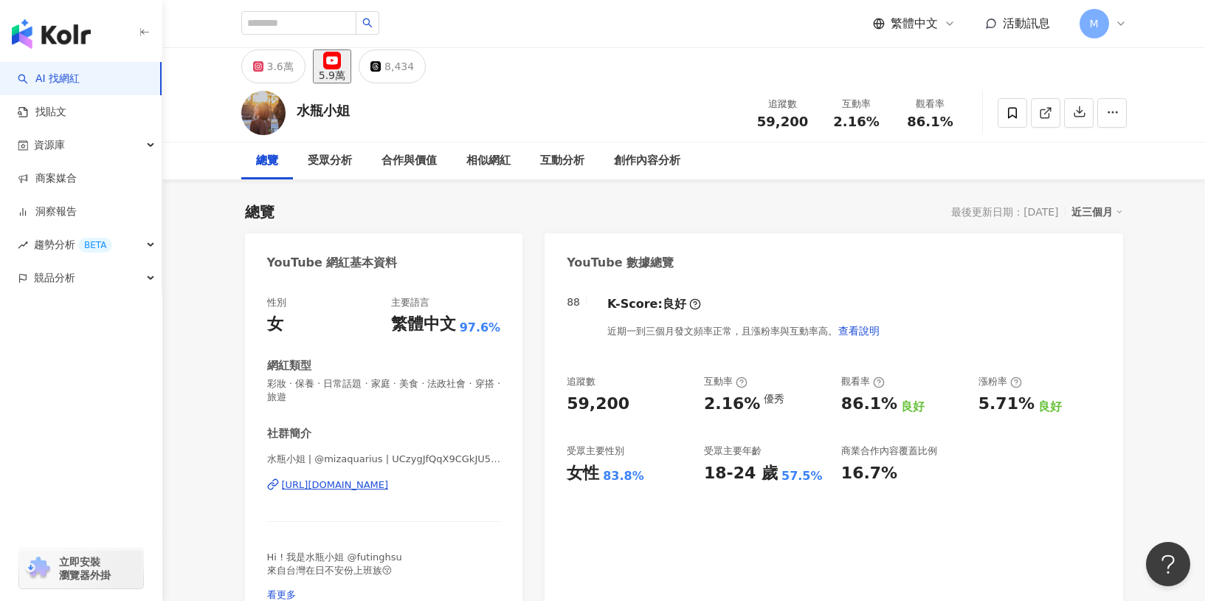
scroll to position [498, 0]
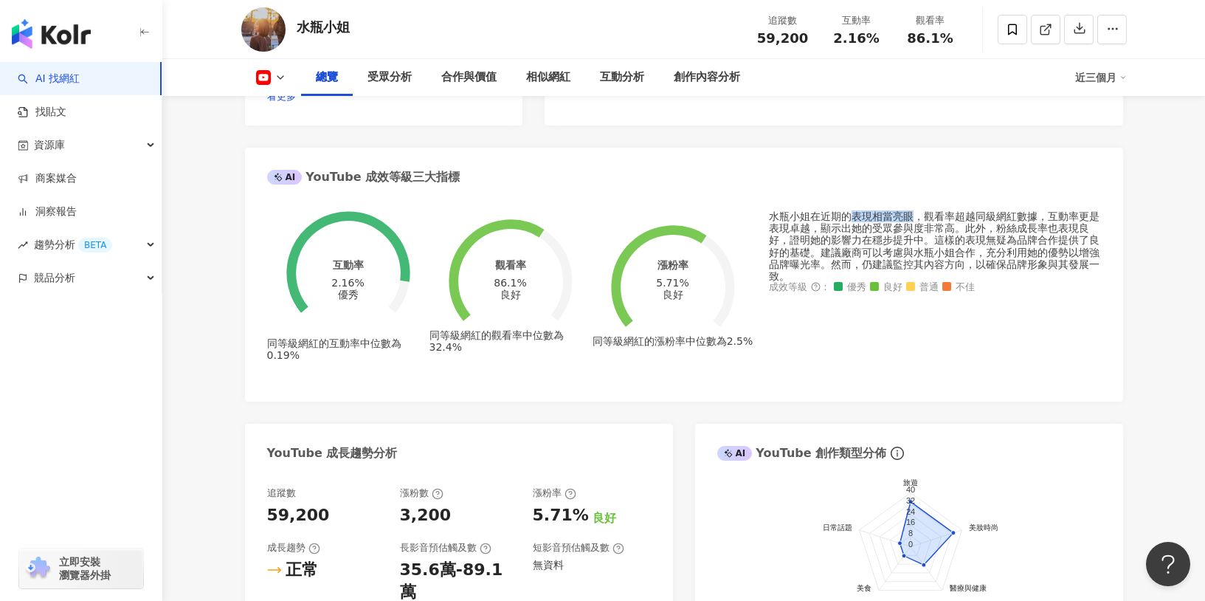
drag, startPoint x: 854, startPoint y: 220, endPoint x: 913, endPoint y: 222, distance: 59.1
click at [913, 222] on div "水瓶小姐在近期的表現相當亮眼，觀看率超越同級網紅數據，互動率更是表現卓越，顯示出她的受眾參與度非常高。此外，粉絲成長率也表現良好，證明她的影響力在穩步提升中。…" at bounding box center [935, 246] width 332 height 72
copy div "表現相當亮眼"
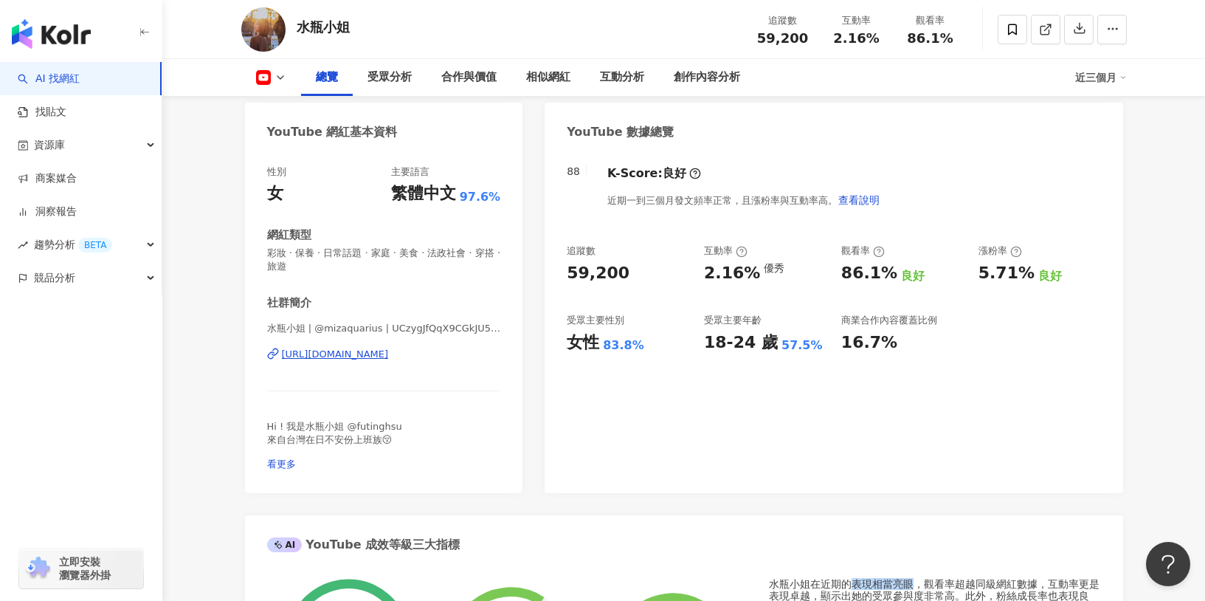
scroll to position [0, 0]
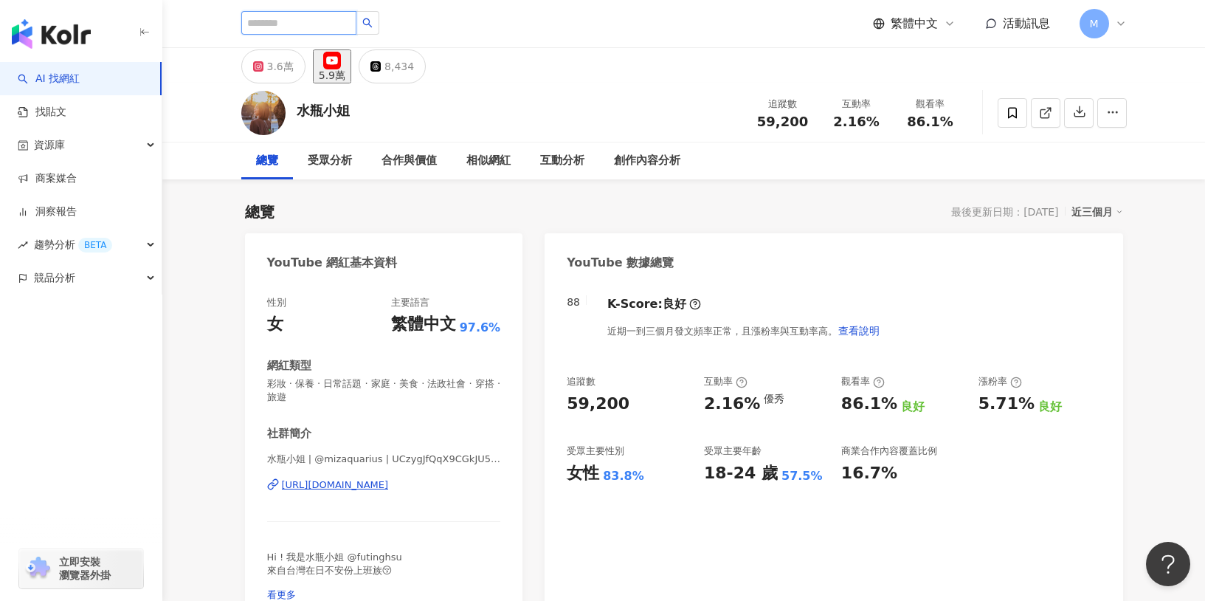
click at [306, 18] on input "search" at bounding box center [298, 23] width 115 height 24
paste input "**********"
type input "**********"
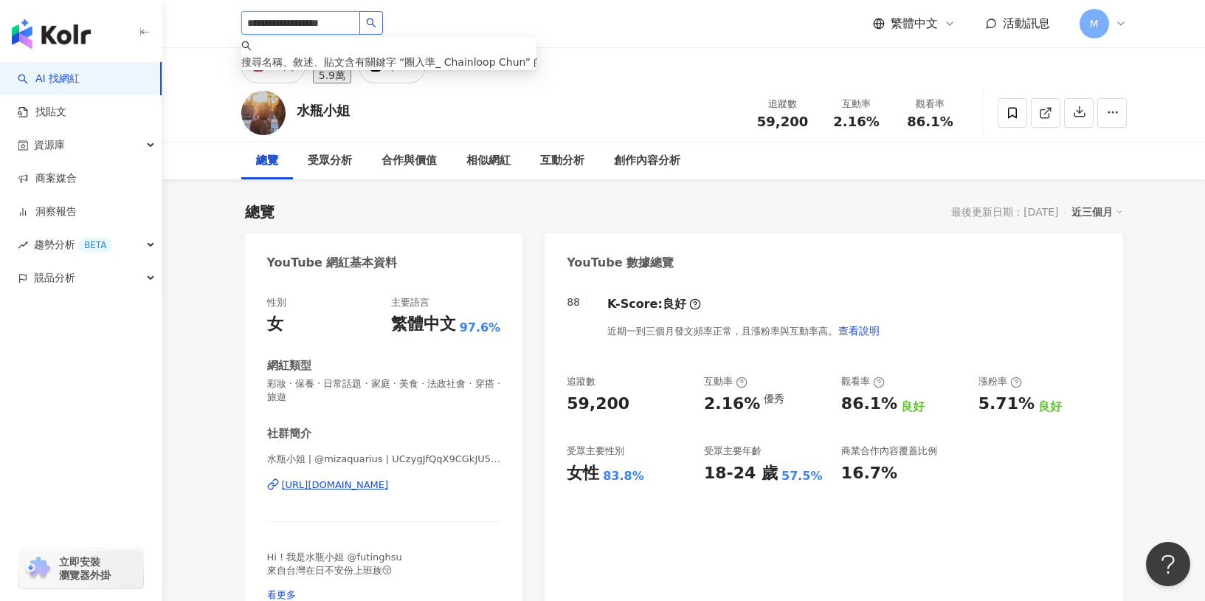
click at [379, 27] on button "button" at bounding box center [372, 23] width 24 height 24
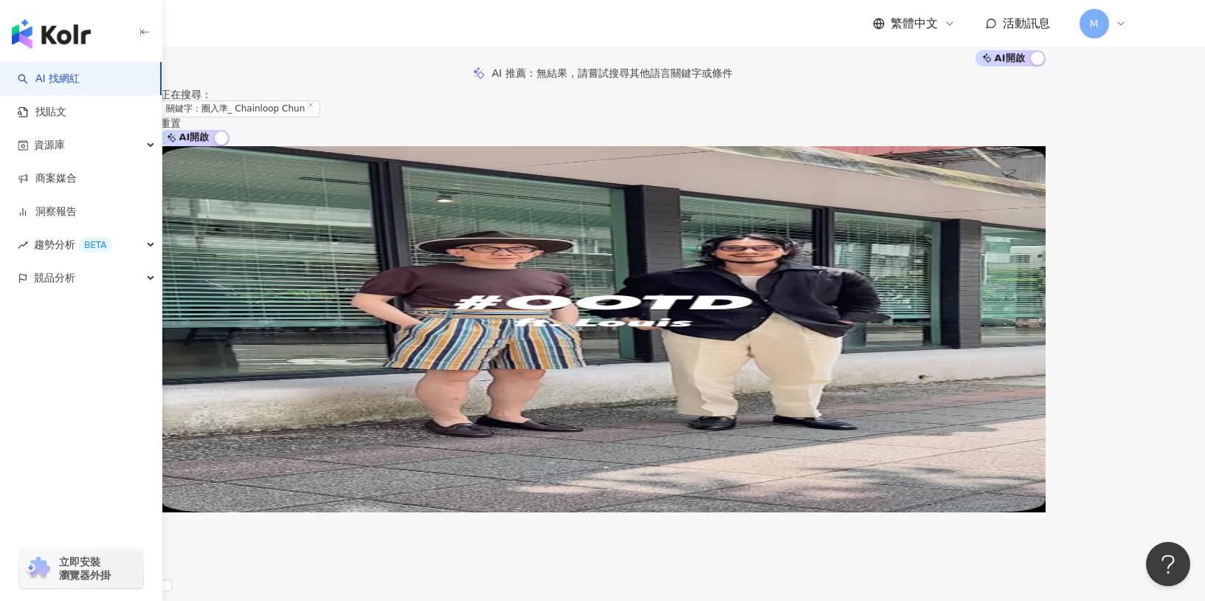
scroll to position [71, 0]
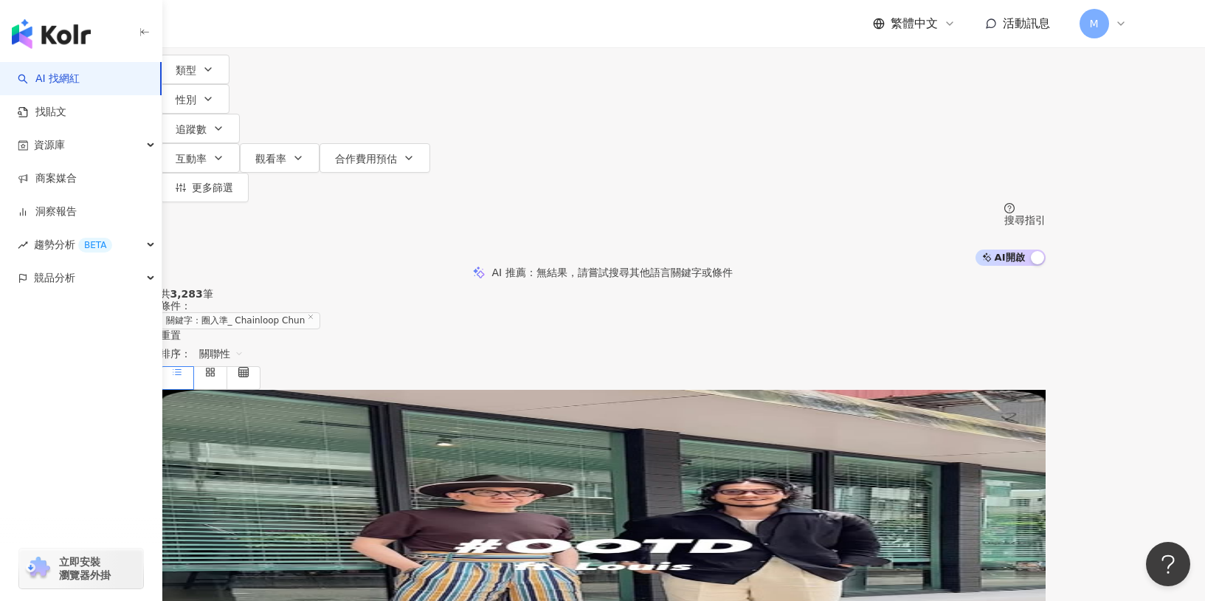
click at [406, 498] on mark "Chainloop" at bounding box center [378, 506] width 56 height 16
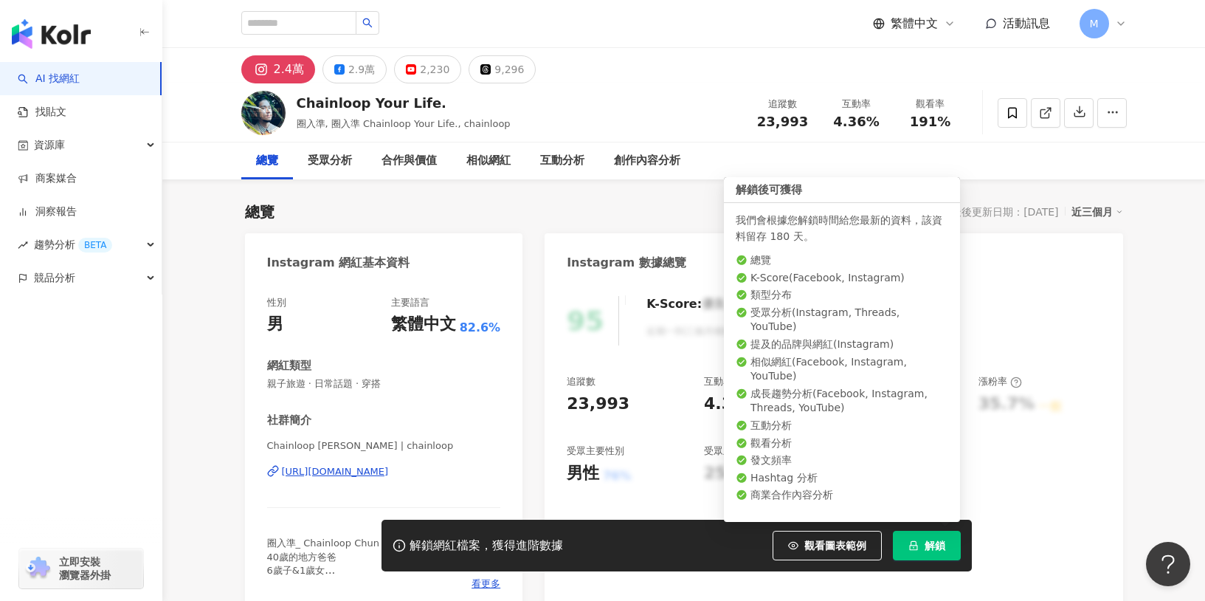
click at [915, 540] on button "解鎖" at bounding box center [927, 546] width 68 height 30
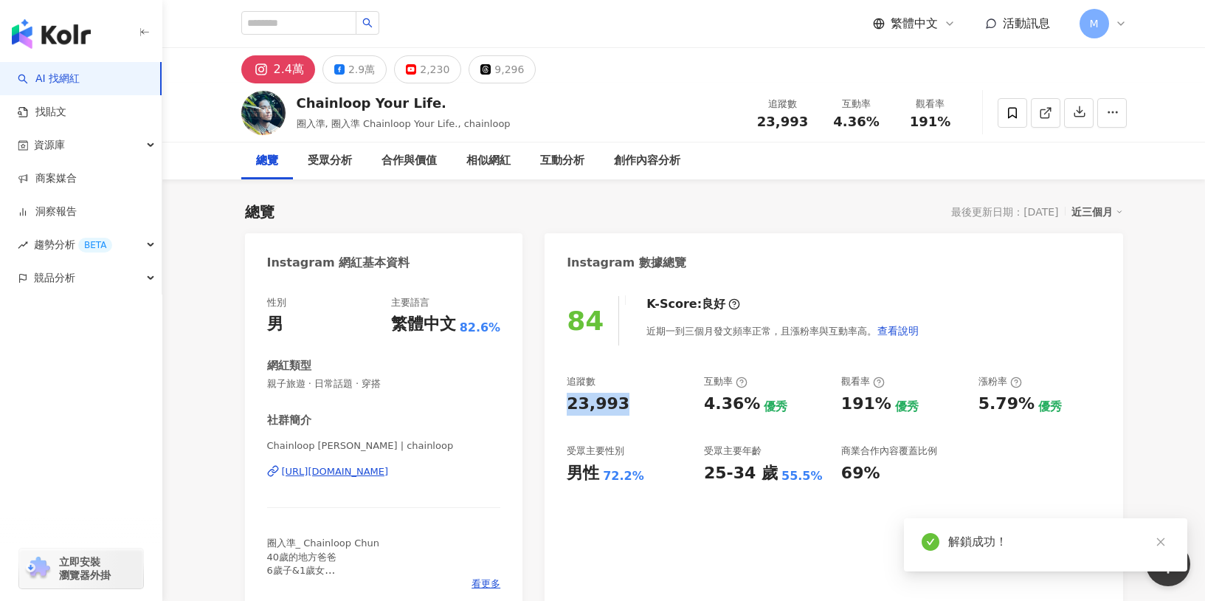
drag, startPoint x: 560, startPoint y: 398, endPoint x: 654, endPoint y: 408, distance: 95.1
click at [654, 408] on div "84 K-Score : 良好 近期一到三個月發文頻率正常，且漲粉率與互動率高。 查看說明 追蹤數 23,993 互動率 4.36% 優秀 觀看率 191% …" at bounding box center [834, 446] width 578 height 331
copy div "23,993"
copy div "[URL][DOMAIN_NAME]"
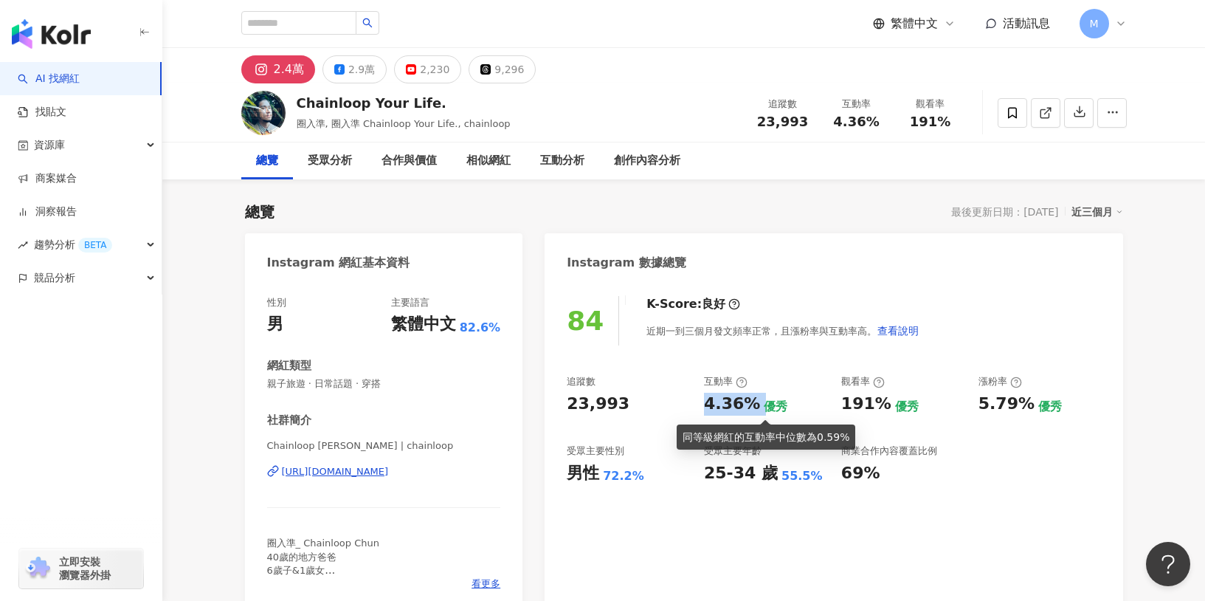
drag, startPoint x: 706, startPoint y: 409, endPoint x: 757, endPoint y: 408, distance: 50.9
click at [757, 408] on div "4.36% 優秀" at bounding box center [765, 404] width 123 height 23
copy div "4.36%"
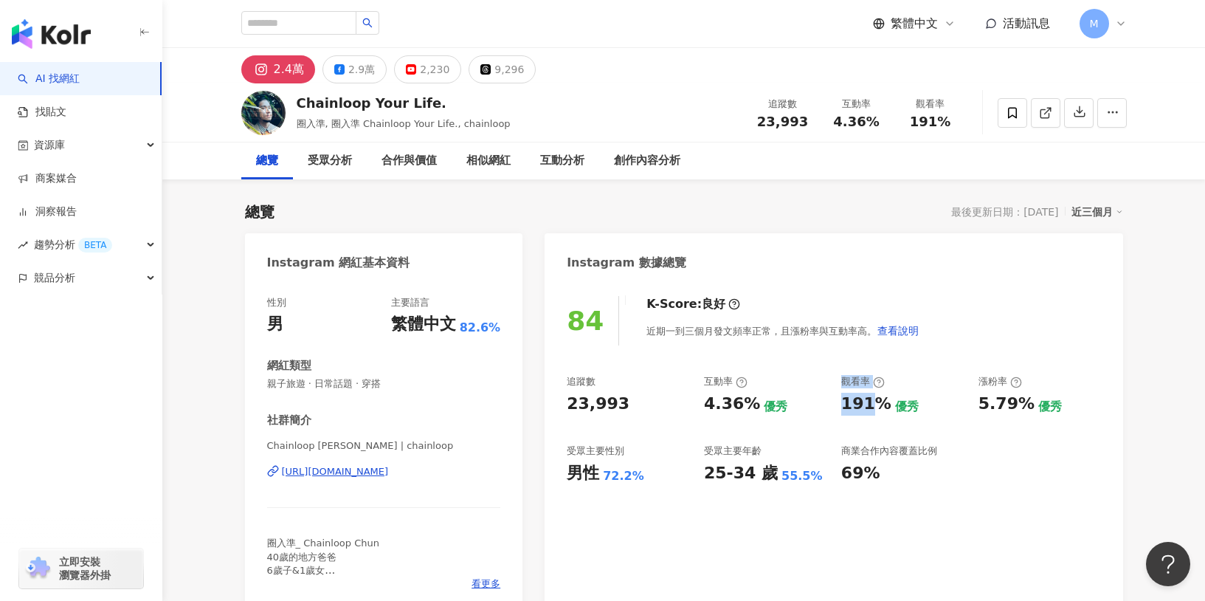
drag, startPoint x: 829, startPoint y: 405, endPoint x: 875, endPoint y: 405, distance: 45.8
click at [872, 405] on div "追蹤數 23,993 互動率 4.36% 優秀 觀看率 191% 優秀 漲粉率 5.79% 優秀 受眾主要性別 男性 72.2% 受眾主要年齡 25-34 歲…" at bounding box center [834, 429] width 534 height 109
click at [875, 405] on div "191%" at bounding box center [867, 404] width 50 height 23
drag, startPoint x: 883, startPoint y: 404, endPoint x: 842, endPoint y: 405, distance: 40.6
click at [842, 405] on div "191% 優秀" at bounding box center [903, 404] width 123 height 23
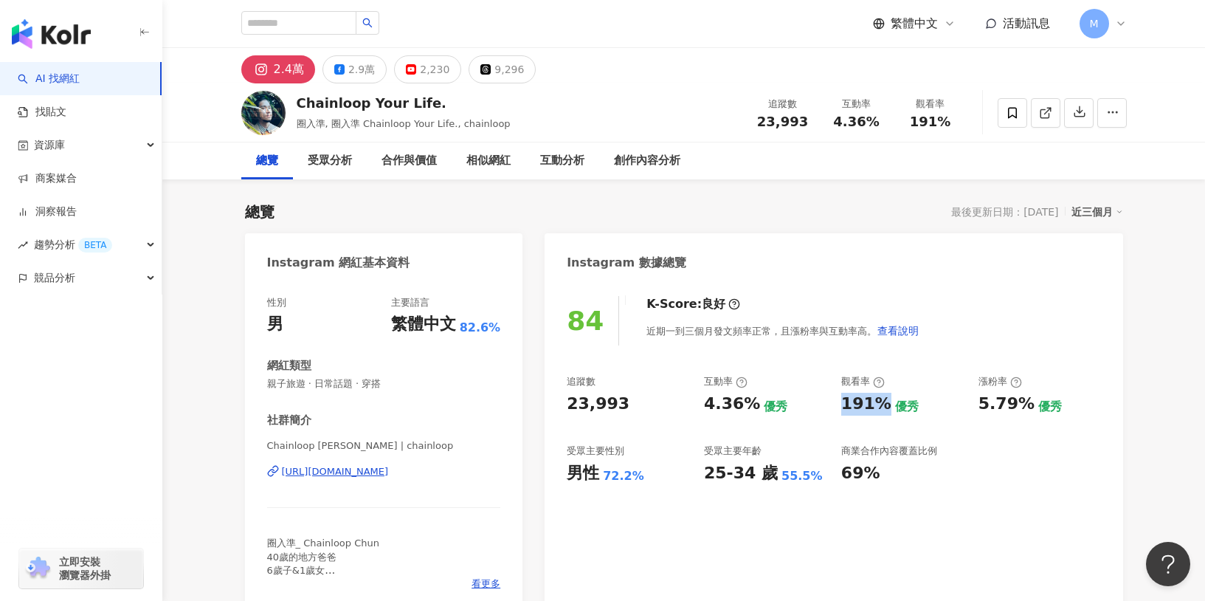
copy div "191%"
click at [343, 69] on button "2.9萬" at bounding box center [355, 69] width 64 height 28
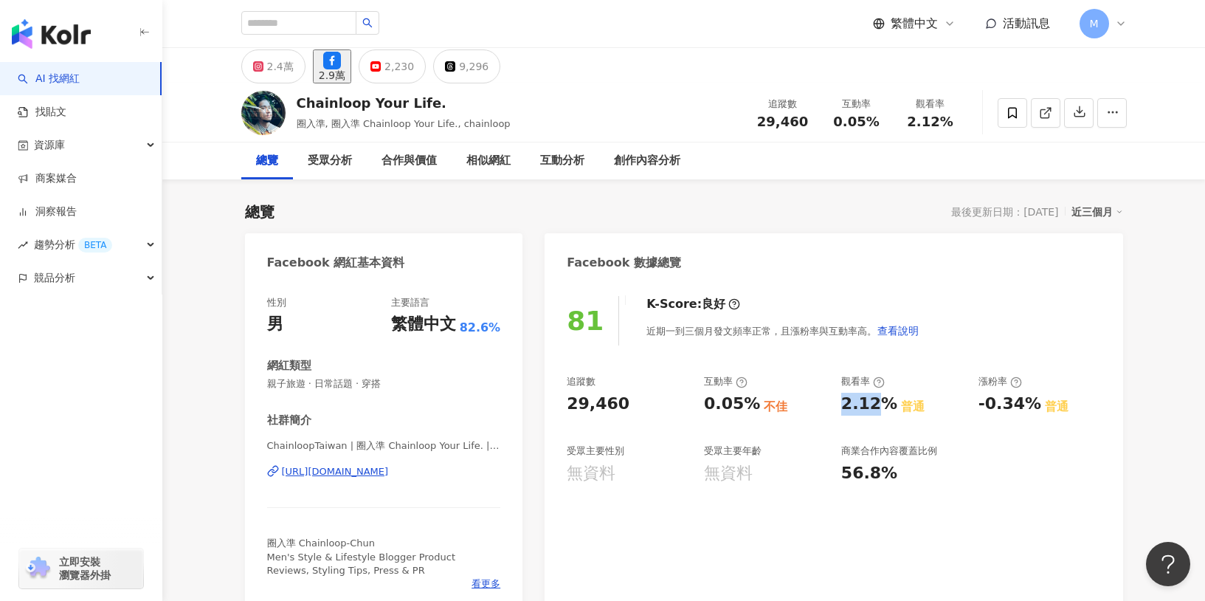
click at [641, 411] on div "81 K-Score : 良好 近期一到三個月發文頻率正常，且漲粉率與互動率高。 查看說明 追蹤數 29,460 互動率 0.05% 不佳 觀看率 2.12%…" at bounding box center [834, 446] width 578 height 331
click at [636, 405] on div "29,460" at bounding box center [628, 404] width 123 height 23
drag, startPoint x: 628, startPoint y: 403, endPoint x: 548, endPoint y: 399, distance: 79.8
click at [548, 399] on div "81 K-Score : 良好 近期一到三個月發文頻率正常，且漲粉率與互動率高。 查看說明 追蹤數 29,460 互動率 0.05% 不佳 觀看率 2.12%…" at bounding box center [834, 446] width 578 height 331
click at [684, 409] on div "29,460" at bounding box center [628, 404] width 123 height 23
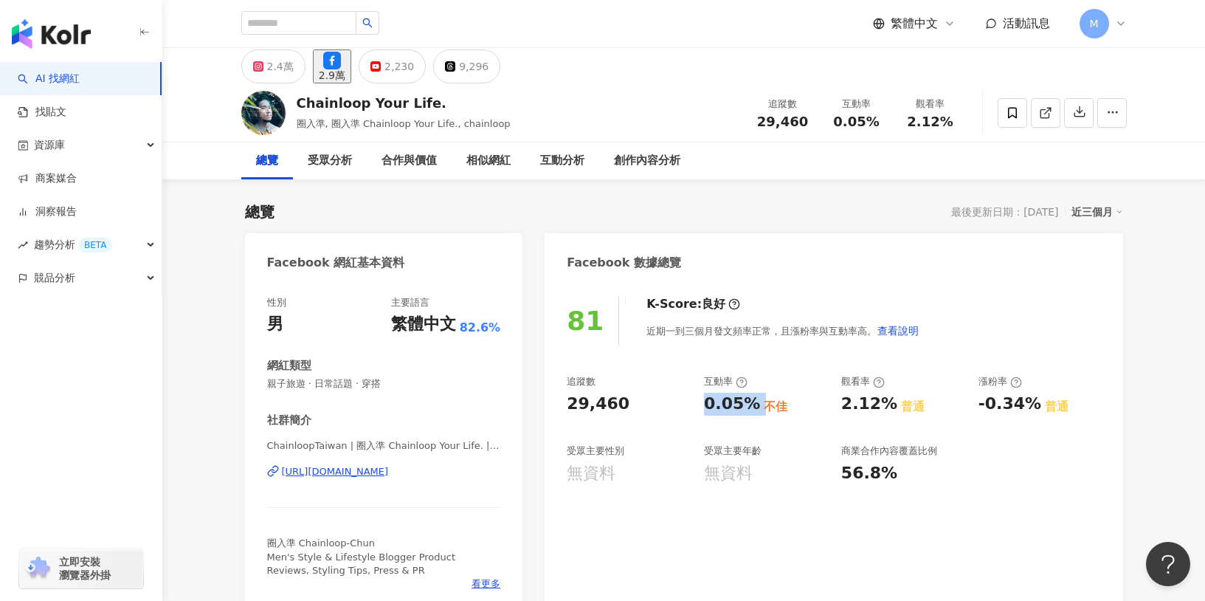
drag, startPoint x: 701, startPoint y: 402, endPoint x: 752, endPoint y: 405, distance: 51.0
click at [752, 405] on div "追蹤數 29,460 互動率 0.05% 不佳 觀看率 2.12% 普通 漲粉率 -0.34% 普通 受眾主要性別 無資料 受眾主要年齡 無資料 商業合作內容…" at bounding box center [834, 429] width 534 height 109
click at [707, 424] on div "追蹤數 29,460 互動率 0.05% 不佳 觀看率 2.12% 普通 漲粉率 -0.34% 普通 受眾主要性別 無資料 受眾主要年齡 無資料 商業合作內容…" at bounding box center [834, 429] width 534 height 109
drag, startPoint x: 692, startPoint y: 402, endPoint x: 757, endPoint y: 402, distance: 64.2
click at [757, 402] on div "追蹤數 29,460 互動率 0.05% 不佳 觀看率 2.12% 普通 漲粉率 -0.34% 普通 受眾主要性別 無資料 受眾主要年齡 無資料 商業合作內容…" at bounding box center [834, 429] width 534 height 109
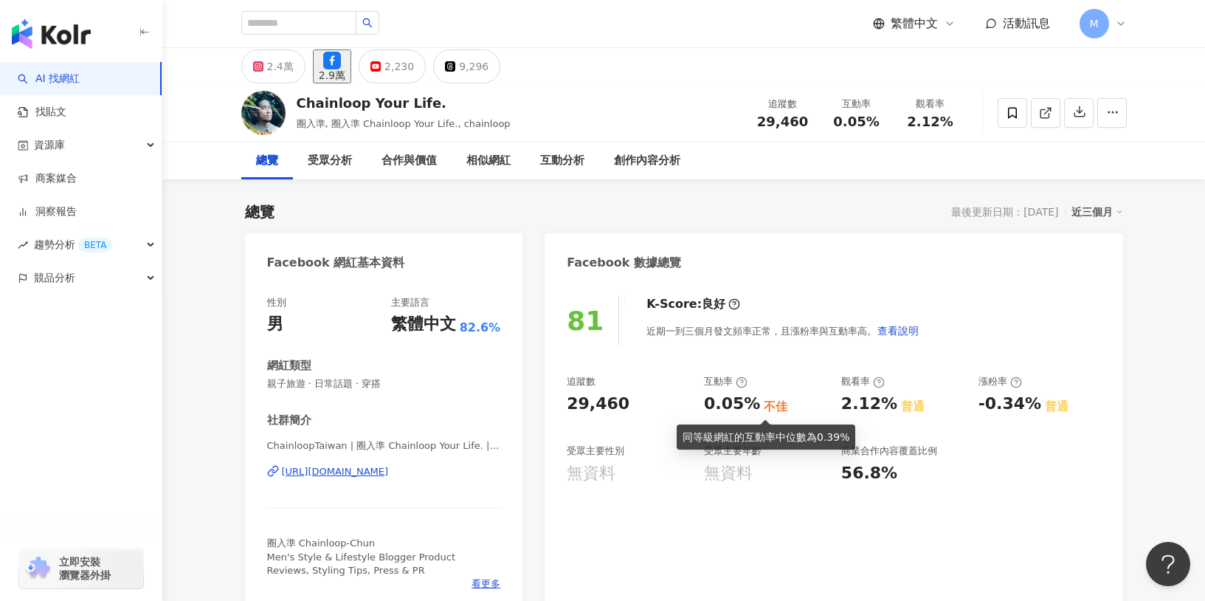
click at [768, 401] on div "不佳" at bounding box center [776, 407] width 24 height 16
drag, startPoint x: 701, startPoint y: 407, endPoint x: 757, endPoint y: 408, distance: 55.4
click at [757, 408] on div "追蹤數 29,460 互動率 0.05% 不佳 觀看率 2.12% 普通 漲粉率 -0.34% 普通 受眾主要性別 無資料 受眾主要年齡 無資料 商業合作內容…" at bounding box center [834, 429] width 534 height 109
copy div "0.05%"
click at [834, 407] on div "追蹤數 29,460 互動率 0.05% 不佳 觀看率 2.12% 普通 漲粉率 -0.34% 普通 受眾主要性別 無資料 受眾主要年齡 無資料 商業合作內容…" at bounding box center [834, 429] width 534 height 109
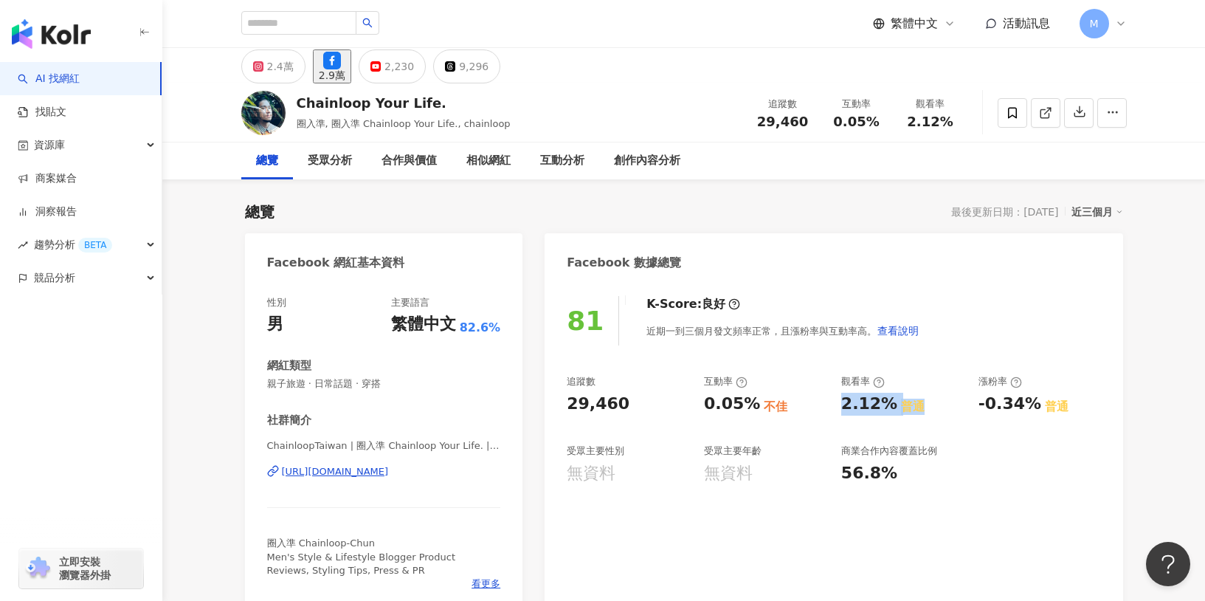
drag, startPoint x: 834, startPoint y: 407, endPoint x: 892, endPoint y: 407, distance: 58.3
click at [892, 407] on div "追蹤數 29,460 互動率 0.05% 不佳 觀看率 2.12% 普通 漲粉率 -0.34% 普通 受眾主要性別 無資料 受眾主要年齡 無資料 商業合作內容…" at bounding box center [834, 429] width 534 height 109
click at [901, 407] on div "普通" at bounding box center [913, 407] width 24 height 16
drag, startPoint x: 839, startPoint y: 408, endPoint x: 887, endPoint y: 406, distance: 47.3
click at [887, 406] on div "追蹤數 29,460 互動率 0.05% 不佳 觀看率 2.12% 普通 漲粉率 -0.34% 普通 受眾主要性別 無資料 受眾主要年齡 無資料 商業合作內容…" at bounding box center [834, 429] width 534 height 109
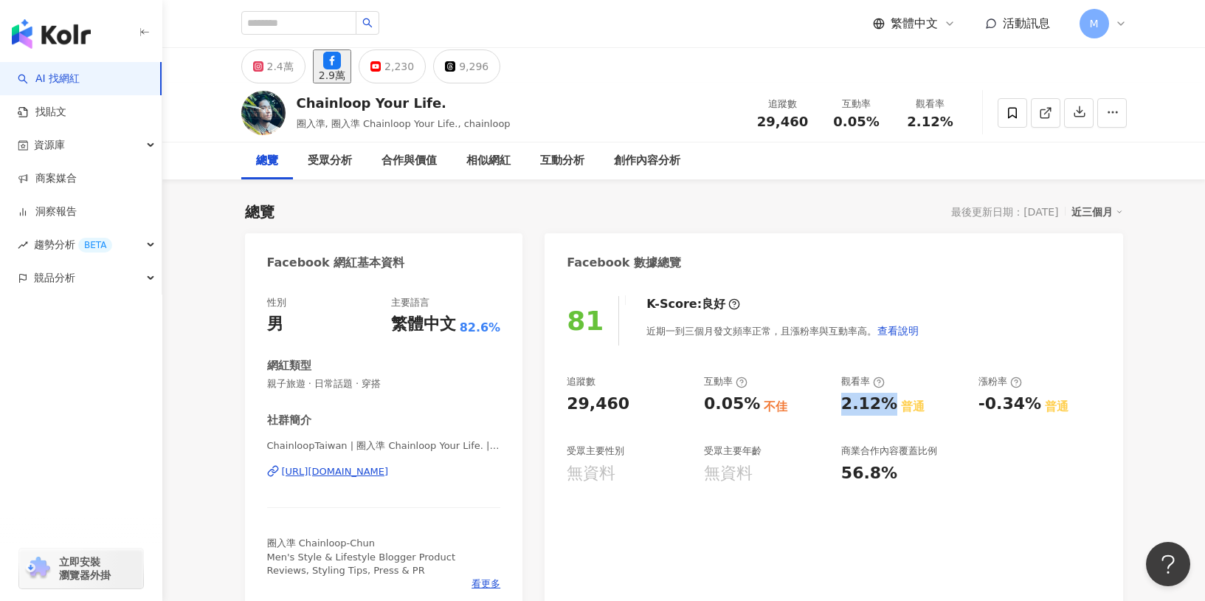
copy div "2.12%"
click at [414, 72] on div "2,230" at bounding box center [400, 66] width 30 height 21
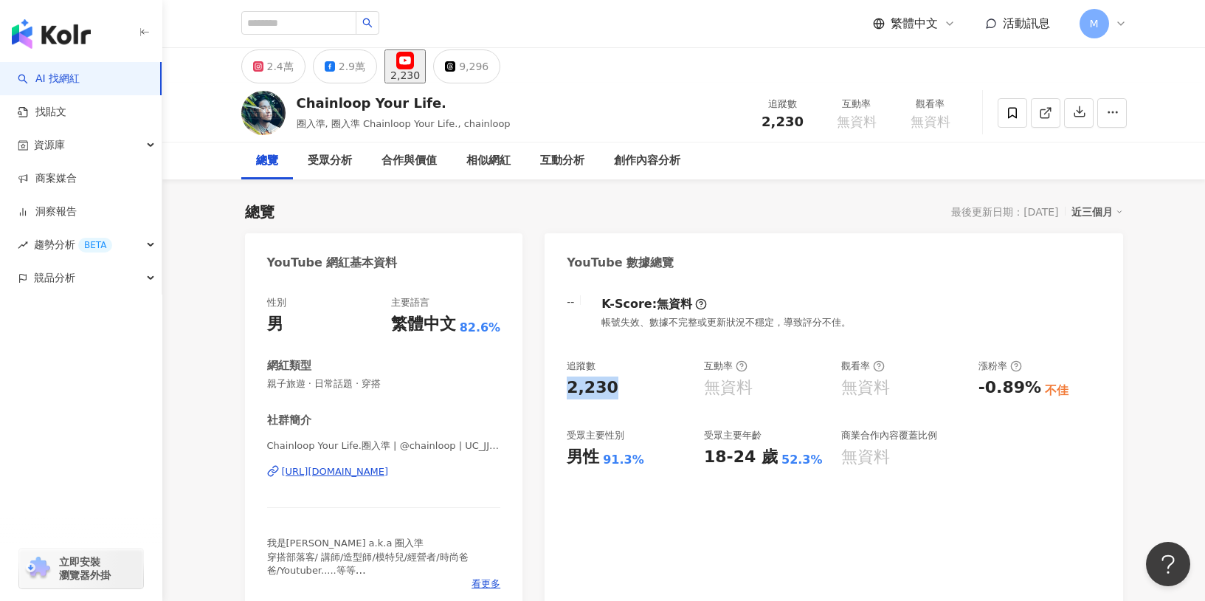
drag, startPoint x: 567, startPoint y: 393, endPoint x: 636, endPoint y: 399, distance: 68.8
click at [636, 399] on div "2,230" at bounding box center [628, 387] width 123 height 23
copy div "2,230"
copy div "[URL][DOMAIN_NAME]"
click at [679, 536] on div "-- K-Score : 無資料 帳號失效、數據不完整或更新狀況不穩定，導致評分不佳。 追蹤數 2,230 互動率 無資料 觀看率 無資料 漲粉率 -0.89…" at bounding box center [834, 446] width 578 height 331
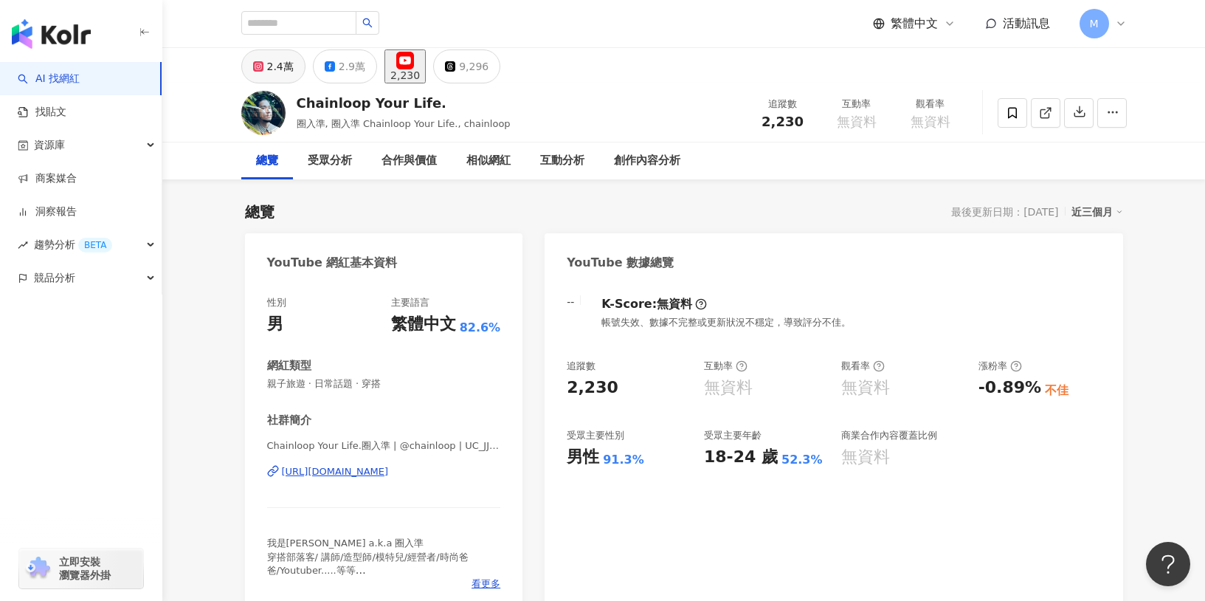
click at [263, 59] on button "2.4萬" at bounding box center [273, 66] width 64 height 34
click at [262, 72] on icon at bounding box center [258, 66] width 10 height 10
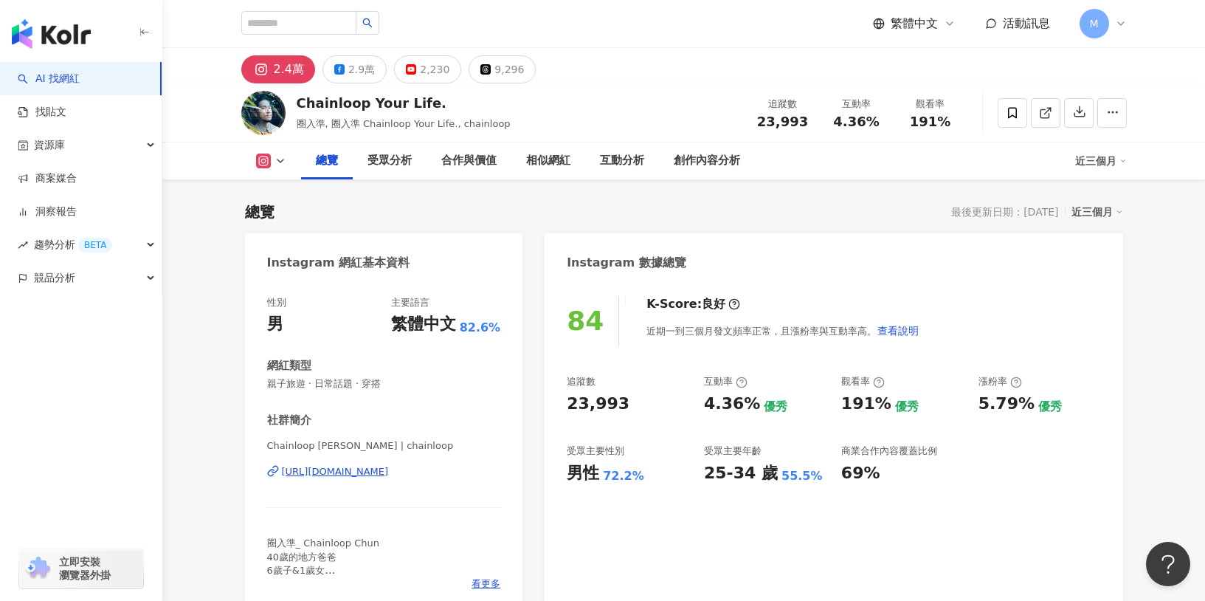
scroll to position [650, 0]
